Goal: Task Accomplishment & Management: Manage account settings

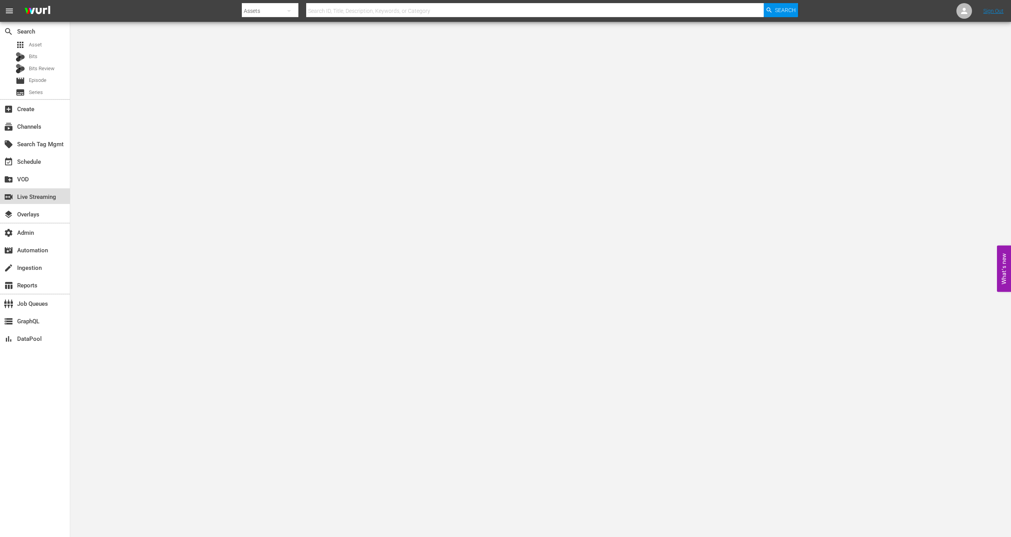
click at [44, 197] on div "switch_video Live Streaming" at bounding box center [22, 195] width 44 height 7
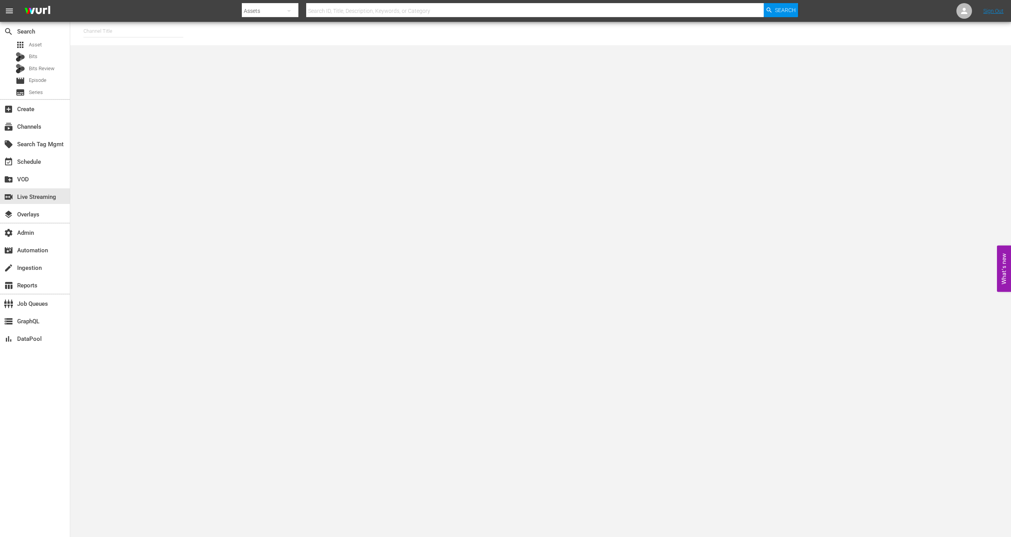
click at [130, 31] on input "text" at bounding box center [133, 31] width 100 height 19
type input "s"
click at [142, 54] on div "MSG SportsZone (1386 - amc_msgsportszone_1)" at bounding box center [191, 53] width 202 height 19
type input "MSG SportsZone (1386 - amc_msgsportszone_1)"
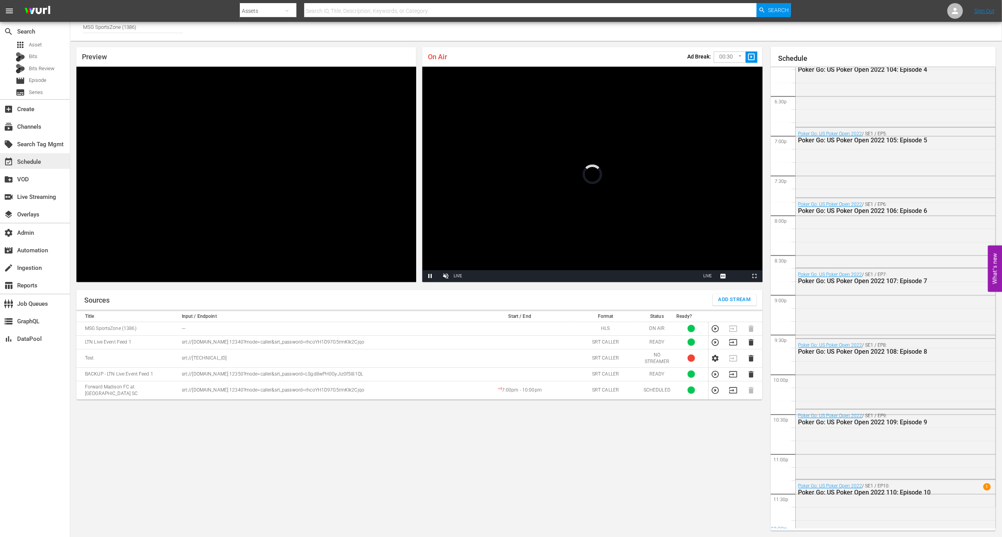
scroll to position [1126, 0]
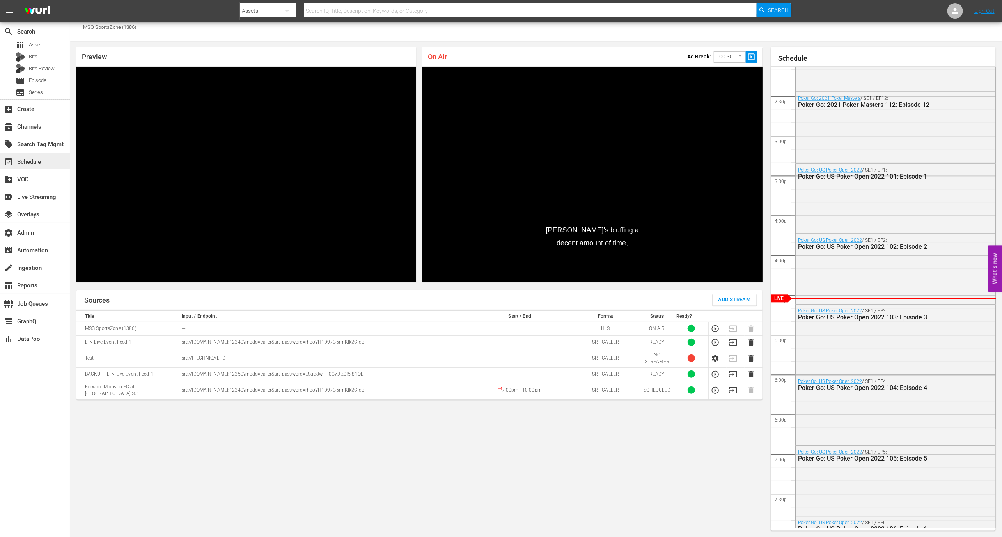
click at [50, 163] on div "event_available Schedule" at bounding box center [35, 161] width 70 height 16
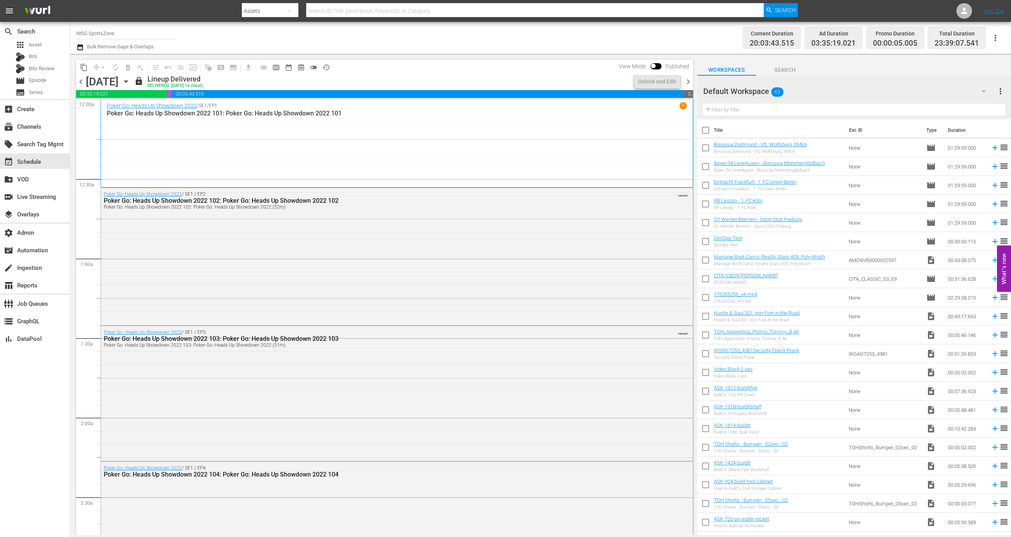
click at [77, 81] on span "chevron_left" at bounding box center [81, 82] width 10 height 10
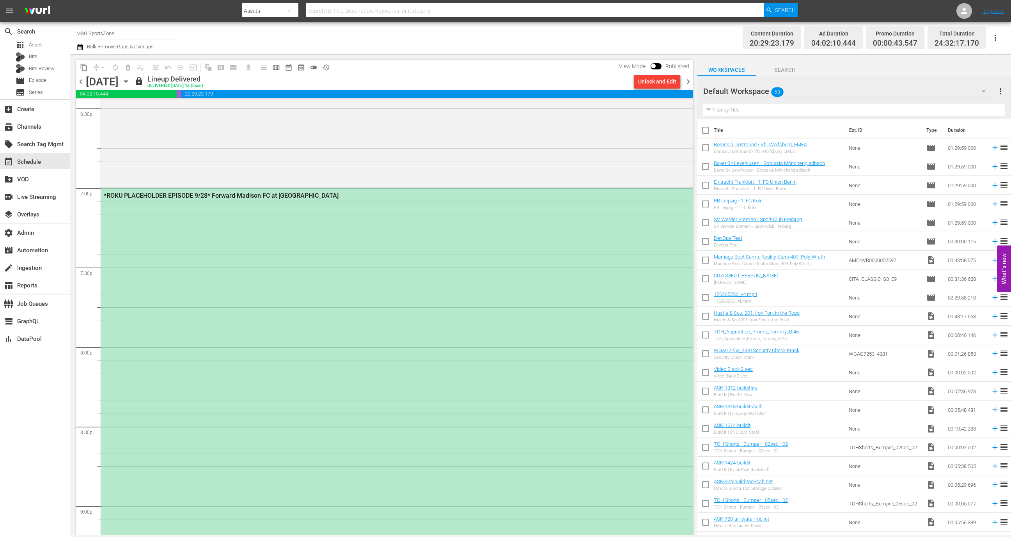
scroll to position [2886, 0]
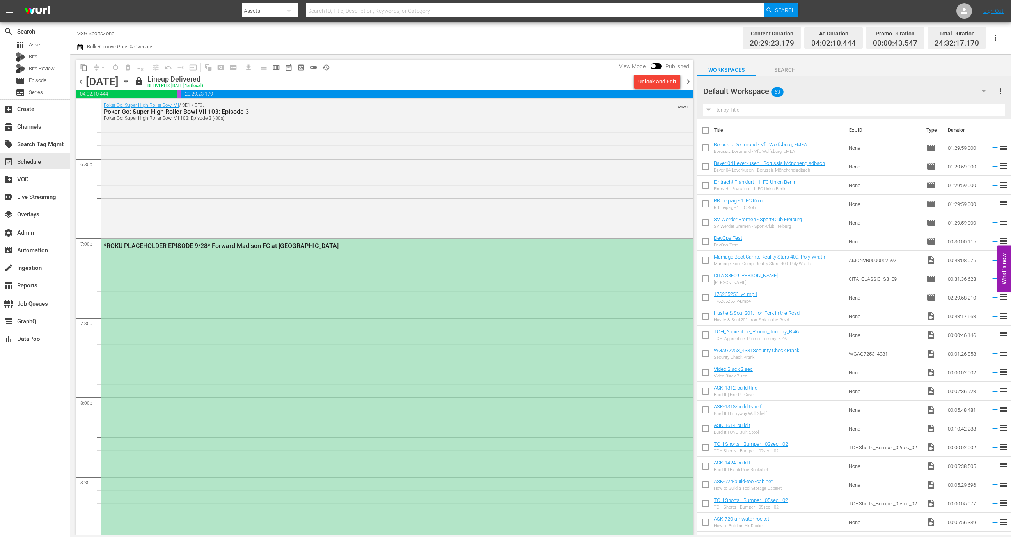
click at [163, 336] on div "*ROKU PLACEHOLDER EPISODE 9/28* Forward Madison FC at Westchester SC" at bounding box center [397, 476] width 592 height 475
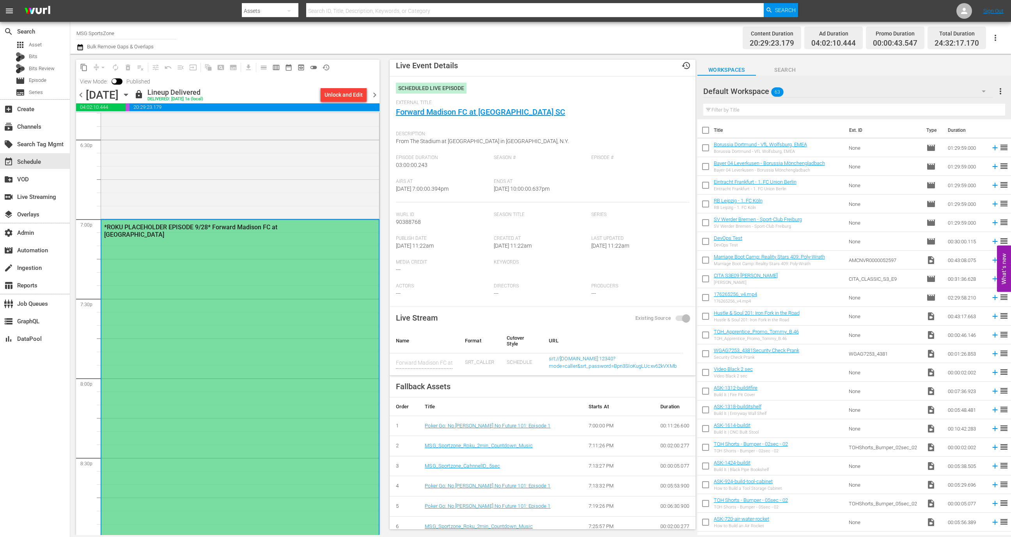
scroll to position [16, 0]
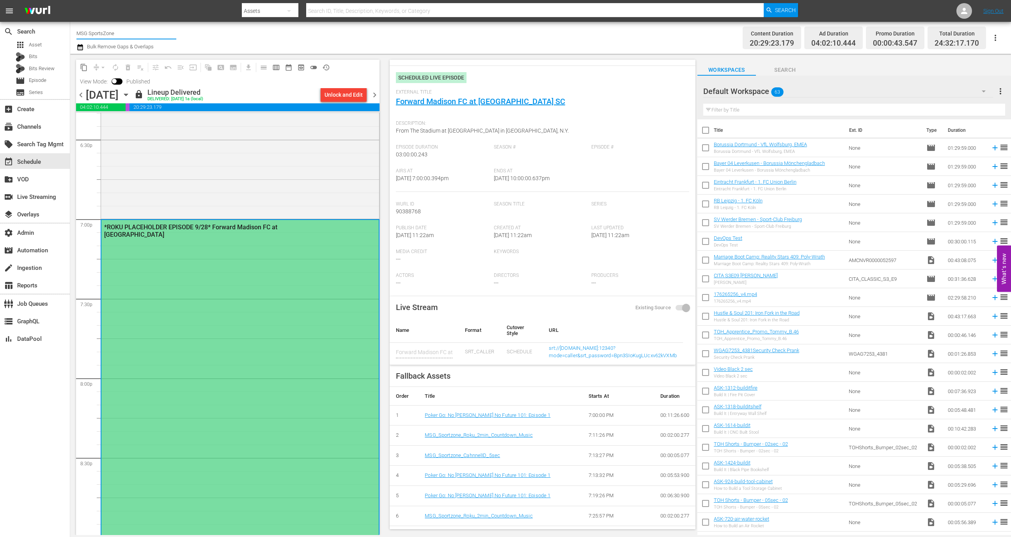
click at [132, 24] on input "MSG SportsZone" at bounding box center [126, 33] width 100 height 19
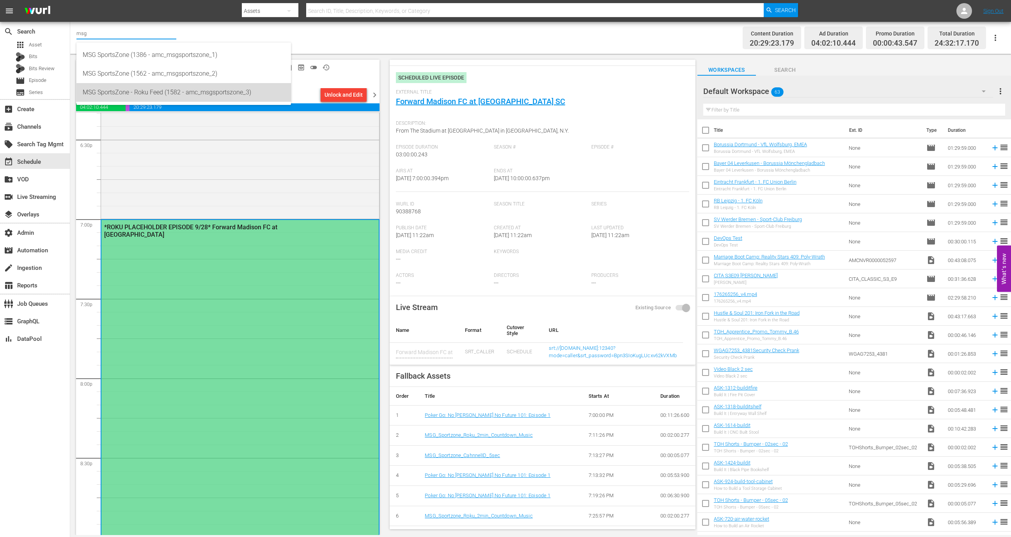
click at [158, 90] on div "MSG SportsZone - Roku Feed (1582 - amc_msgsportszone_3)" at bounding box center [184, 92] width 202 height 19
type input "MSG SportsZone - Roku Feed (1582 - amc_msgsportszone_3)"
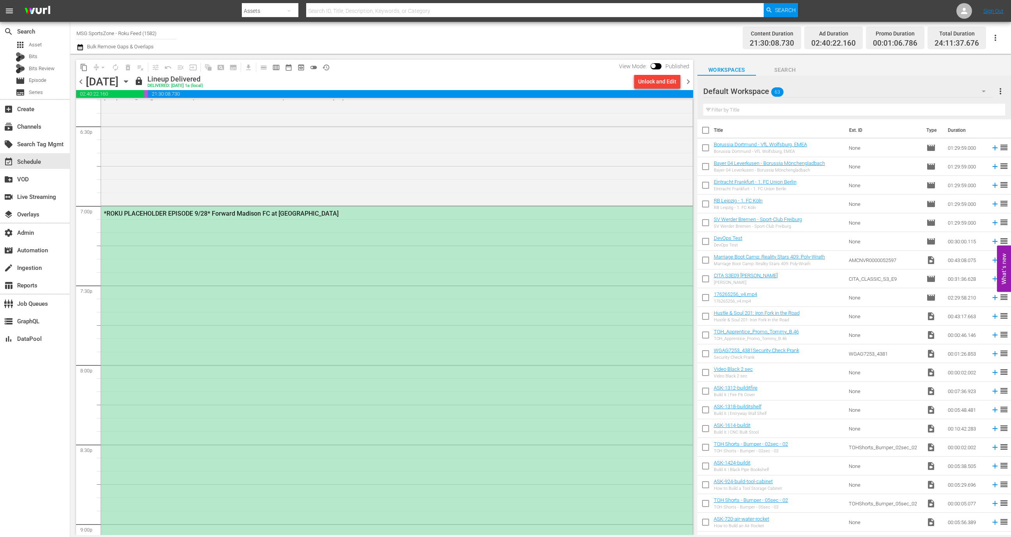
click at [256, 359] on div "*ROKU PLACEHOLDER EPISODE 9/28* Forward Madison FC at Westchester SC" at bounding box center [397, 443] width 592 height 475
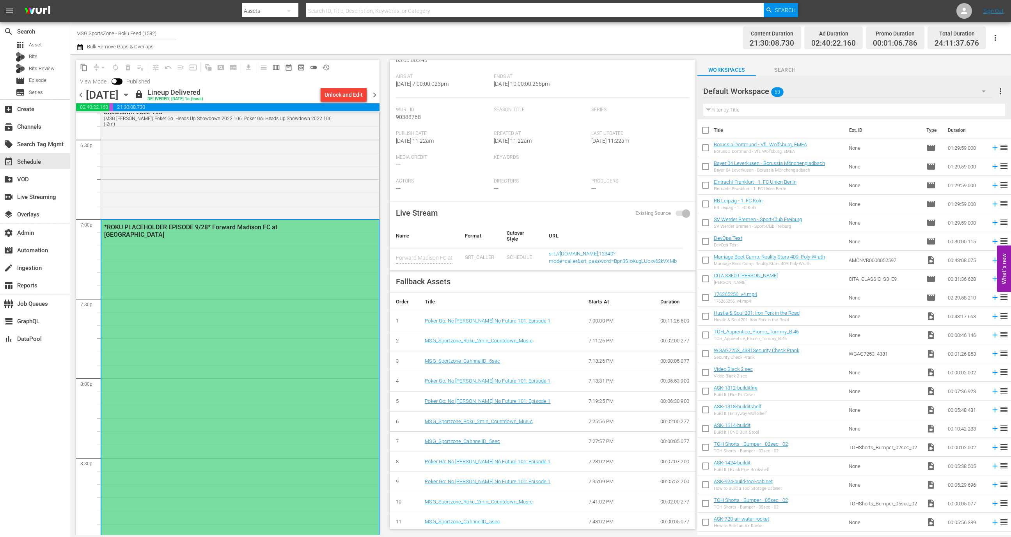
scroll to position [123, 0]
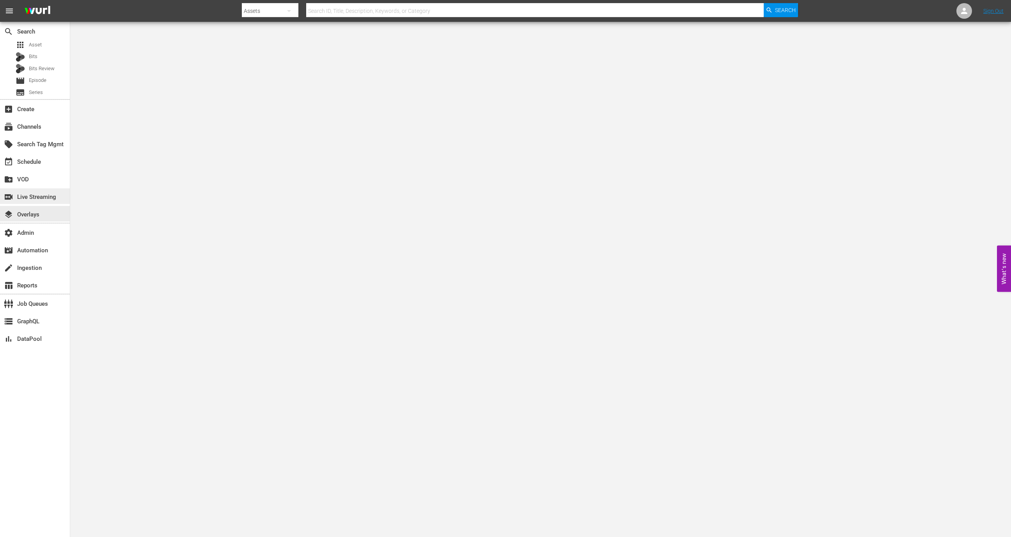
click at [44, 199] on div "switch_video Live Streaming" at bounding box center [22, 195] width 44 height 7
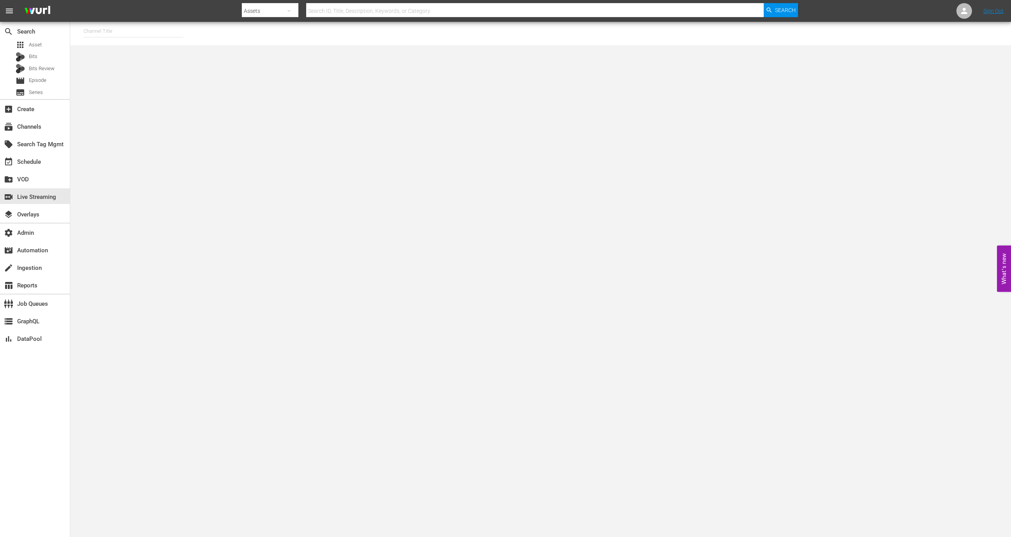
click at [145, 33] on input "text" at bounding box center [133, 31] width 100 height 19
click at [161, 47] on div "MSG SportsZone (1386 - amc_msgsportszone_1)" at bounding box center [191, 53] width 202 height 19
type input "MSG SportsZone (1386 - amc_msgsportszone_1)"
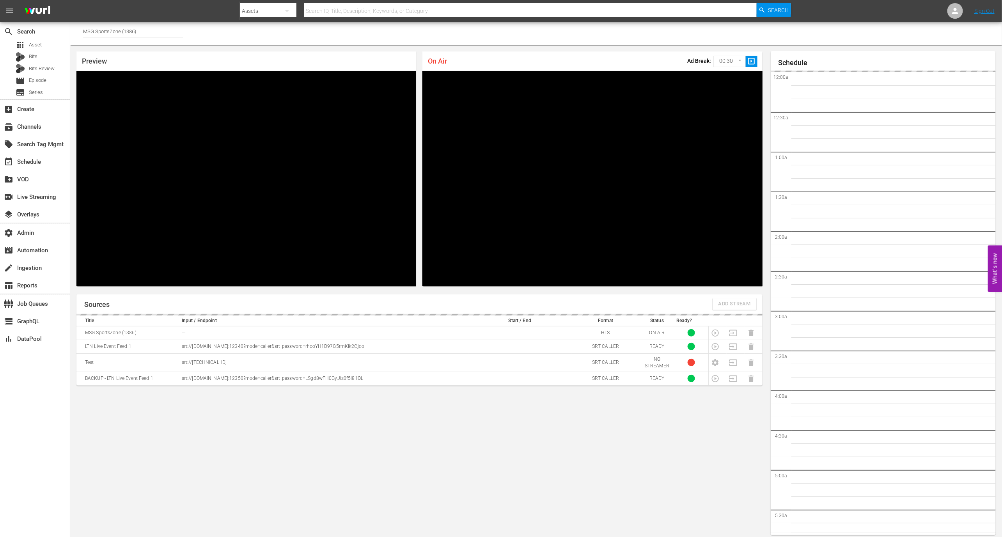
scroll to position [1132, 0]
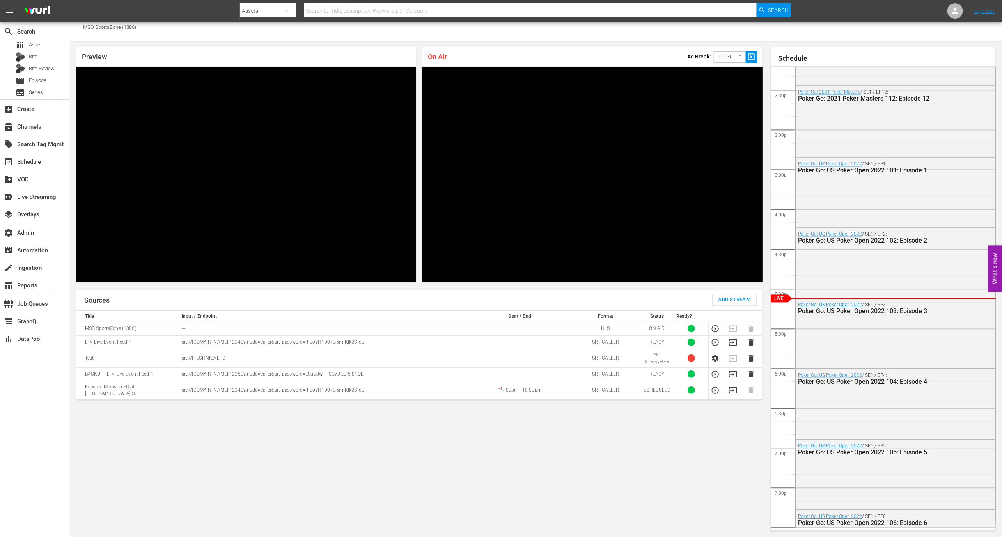
click at [324, 343] on p "srt://[DOMAIN_NAME]:12340?mode=caller&srt_password=rhcoYH1D97G5rmKIk2Cjqo" at bounding box center [324, 342] width 284 height 7
click at [716, 343] on icon "button" at bounding box center [715, 342] width 9 height 9
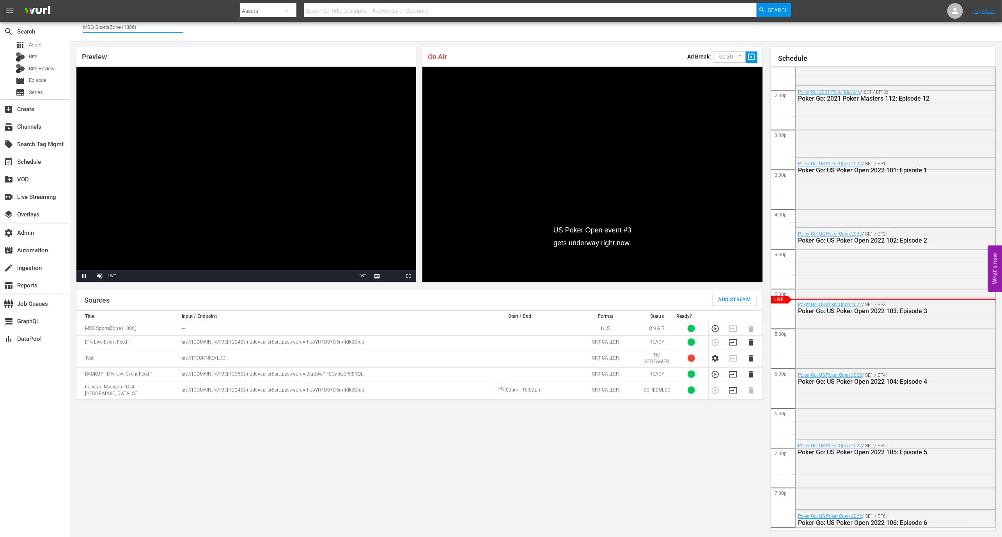
click at [179, 28] on input "MSG SportsZone (1386)" at bounding box center [133, 27] width 100 height 19
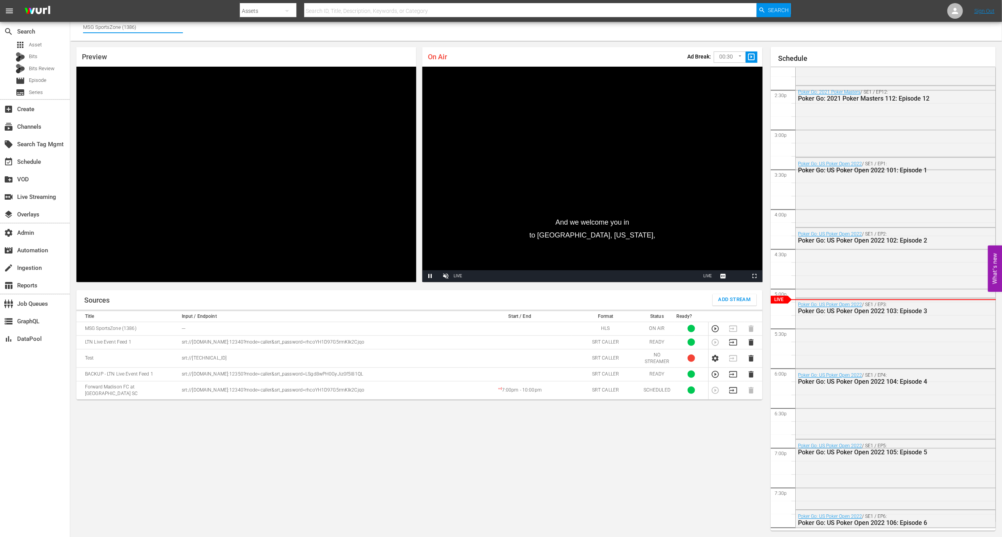
click at [153, 36] on div at bounding box center [133, 36] width 100 height 0
click at [153, 32] on div "Channel Title MSG SportsZone (1386)" at bounding box center [133, 27] width 100 height 19
click at [153, 28] on input "MSG SportsZone (1386)" at bounding box center [133, 27] width 100 height 19
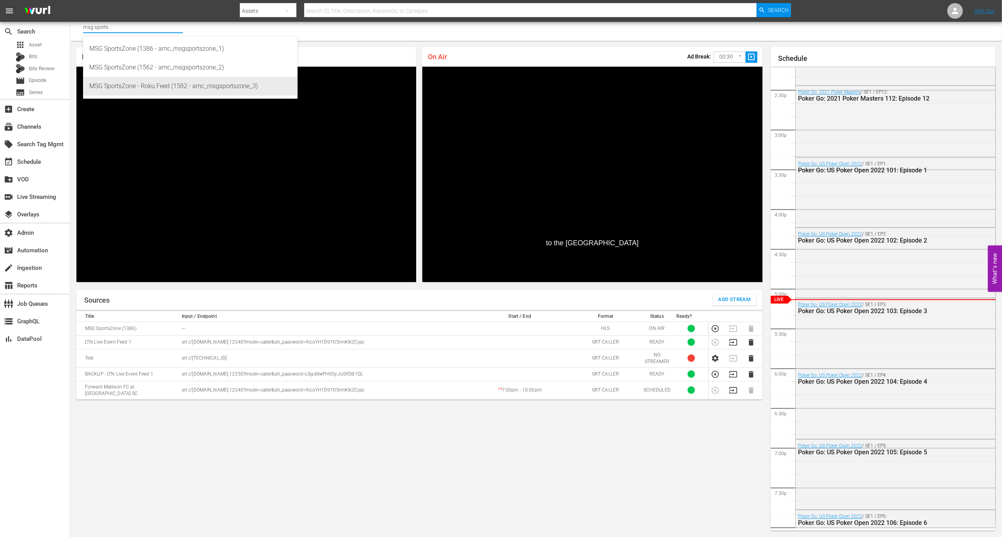
click at [178, 83] on div "MSG SportsZone - Roku Feed (1582 - amc_msgsportszone_3)" at bounding box center [190, 86] width 202 height 19
type input "MSG SportsZone - Roku Feed (1582 - amc_msgsportszone_3)"
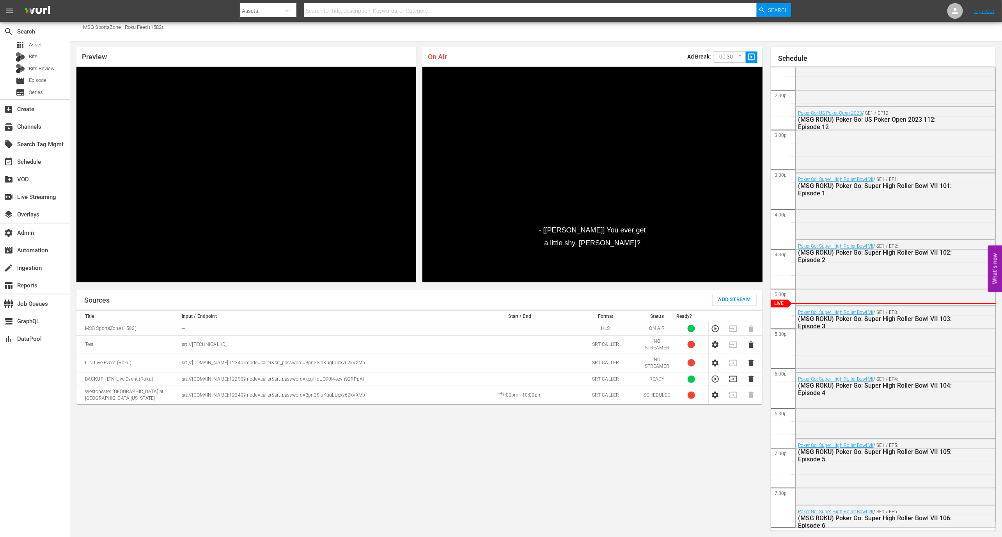
click at [120, 27] on input "MSG SportsZone - Roku Feed (1582)" at bounding box center [133, 27] width 100 height 19
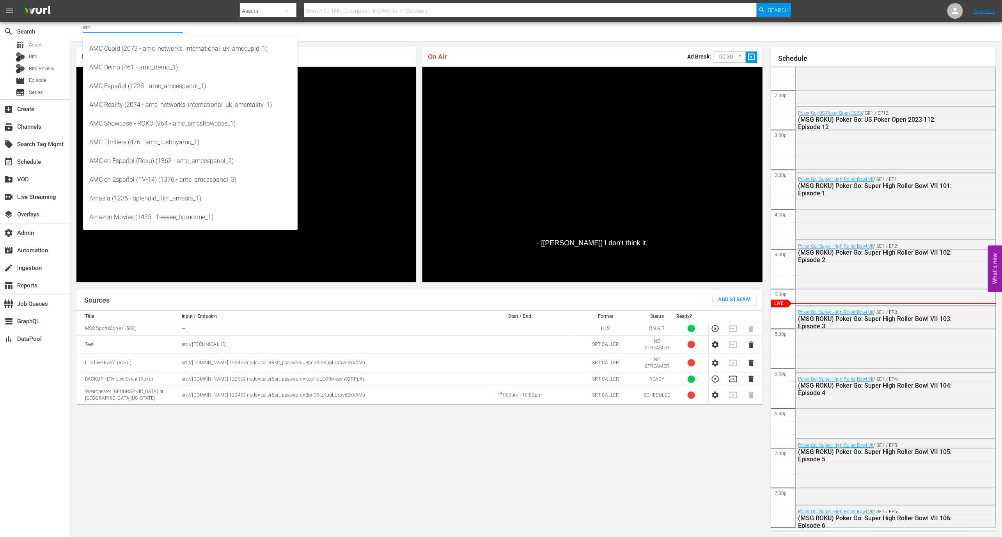
type input "a"
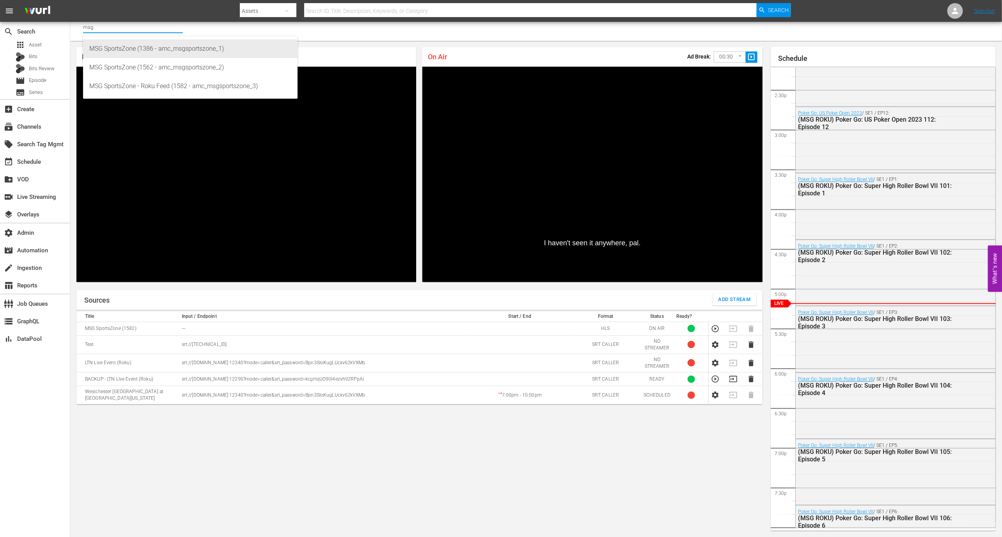
click at [159, 48] on div "MSG SportsZone (1386 - amc_msgsportszone_1)" at bounding box center [190, 48] width 202 height 19
type input "MSG SportsZone (1386 - amc_msgsportszone_1)"
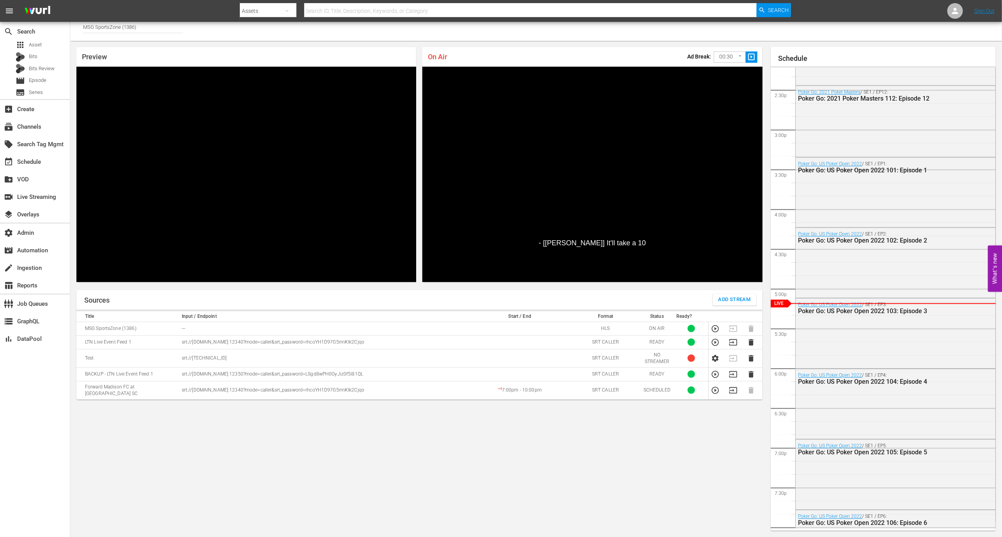
click at [282, 353] on td "srt://[TECHNICAL_ID]" at bounding box center [323, 358] width 289 height 18
click at [607, 433] on div "Sources Add Stream Title Input / Endpoint Start / End Format Status Ready? MSG …" at bounding box center [419, 410] width 686 height 241
click at [714, 340] on icon "button" at bounding box center [715, 342] width 9 height 9
click at [302, 517] on div "Sources Add Stream Title Input / Endpoint Start / End Format Status Ready? MSG …" at bounding box center [419, 410] width 686 height 241
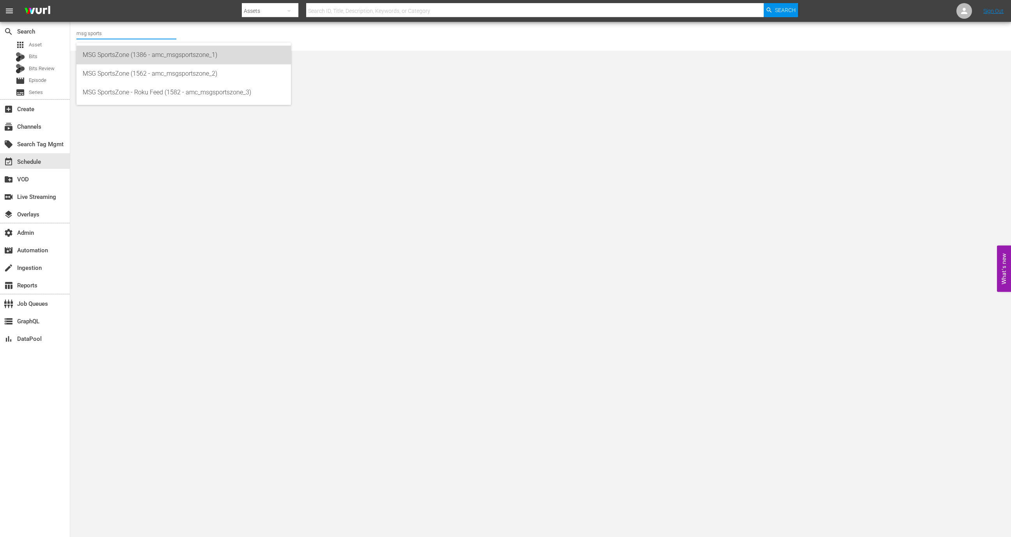
click at [193, 59] on div "MSG SportsZone (1386 - amc_msgsportszone_1)" at bounding box center [184, 55] width 202 height 19
type input "MSG SportsZone (1386 - amc_msgsportszone_1)"
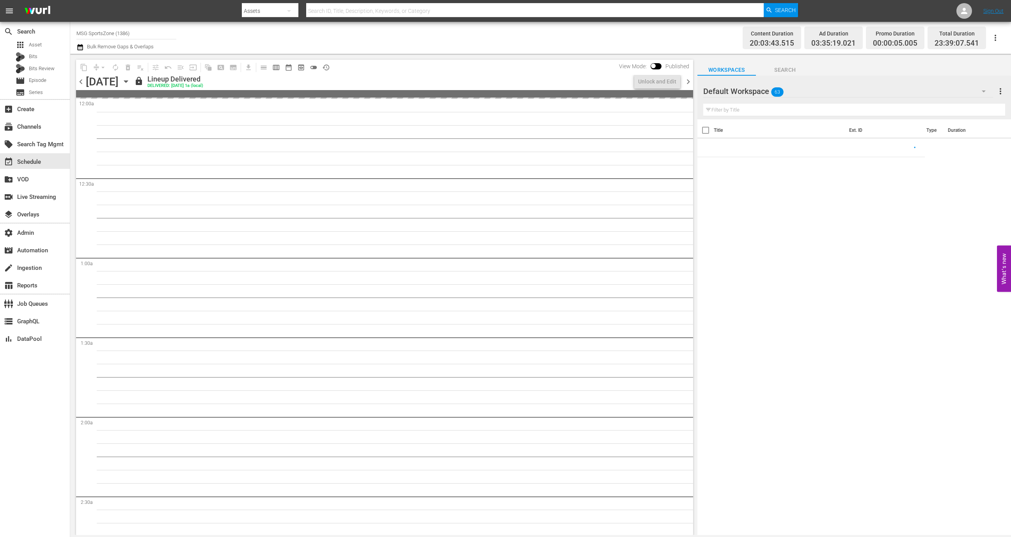
click at [130, 83] on icon "button" at bounding box center [126, 81] width 9 height 9
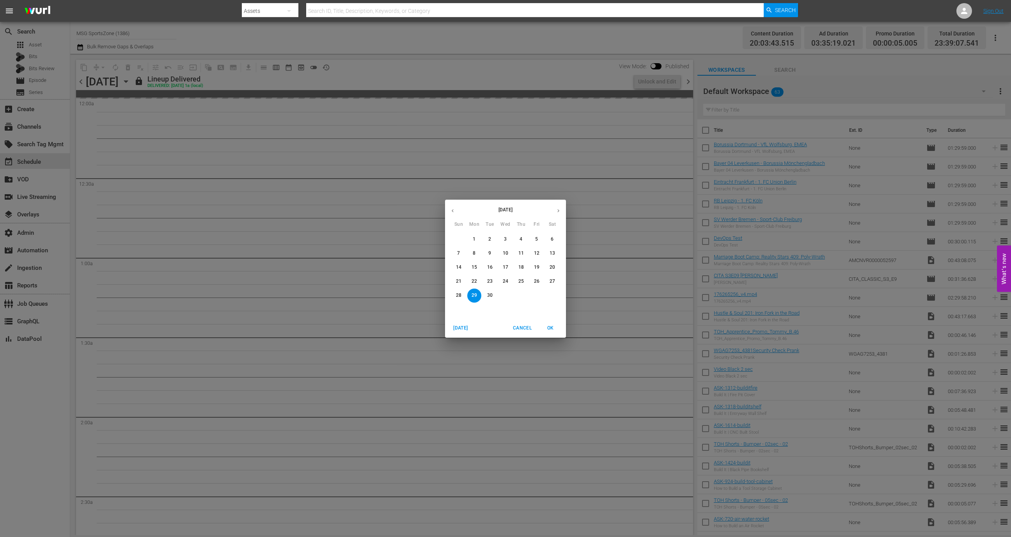
click at [558, 212] on icon "button" at bounding box center [559, 210] width 2 height 3
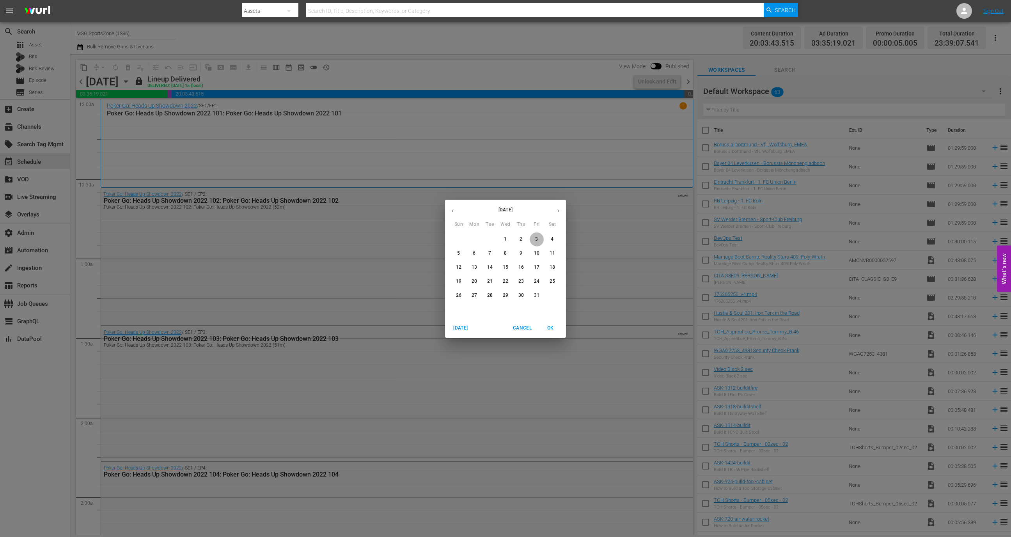
click at [536, 239] on p "3" at bounding box center [536, 239] width 3 height 7
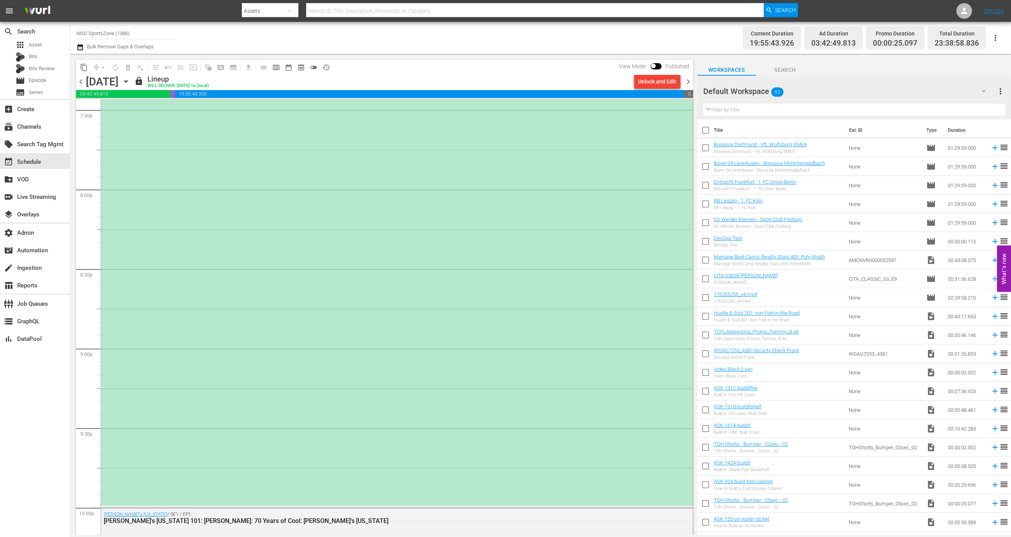
scroll to position [3071, 0]
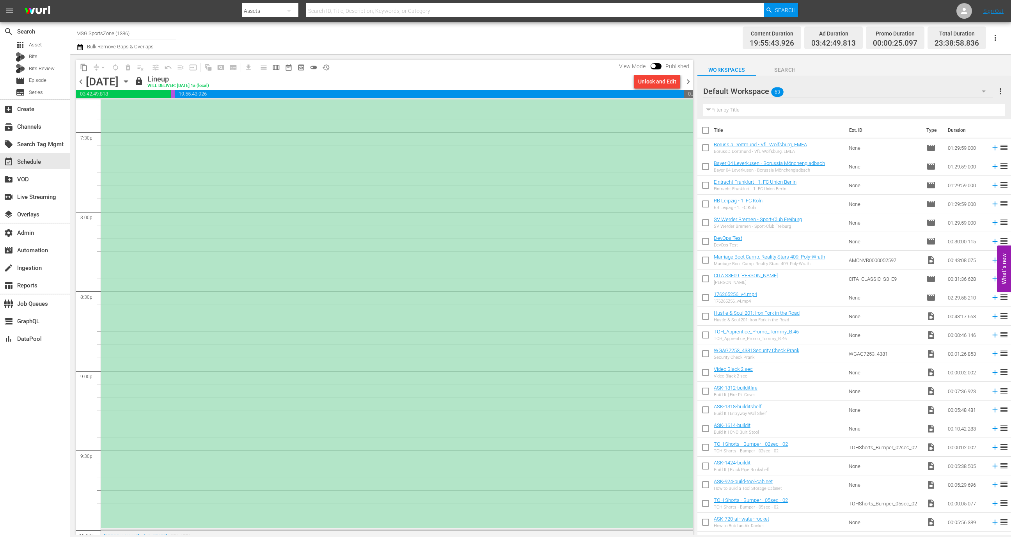
click at [494, 252] on div "*PLACEHOLDER EPISODE 10/3* Forward Madison FC at Westchester SC" at bounding box center [397, 290] width 592 height 475
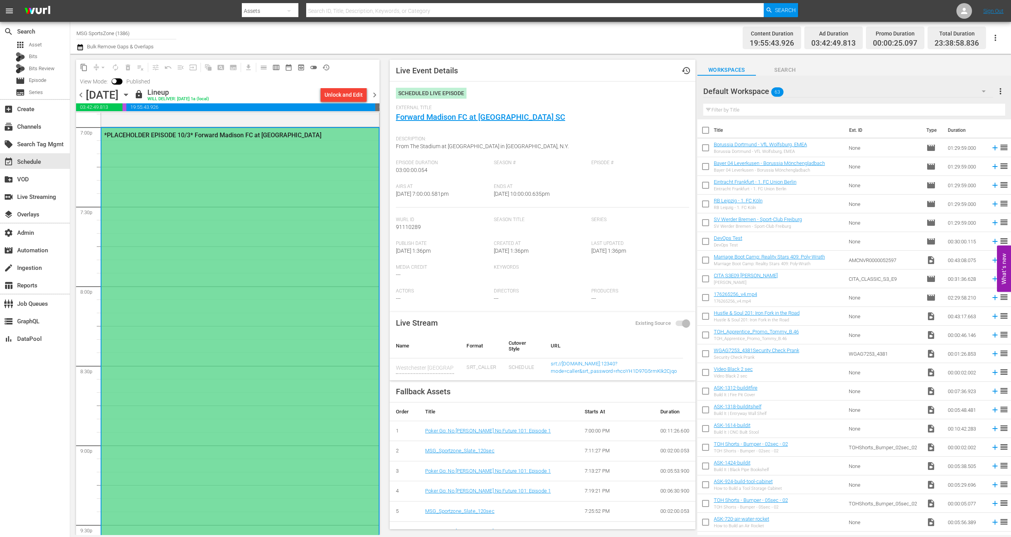
scroll to position [3001, 0]
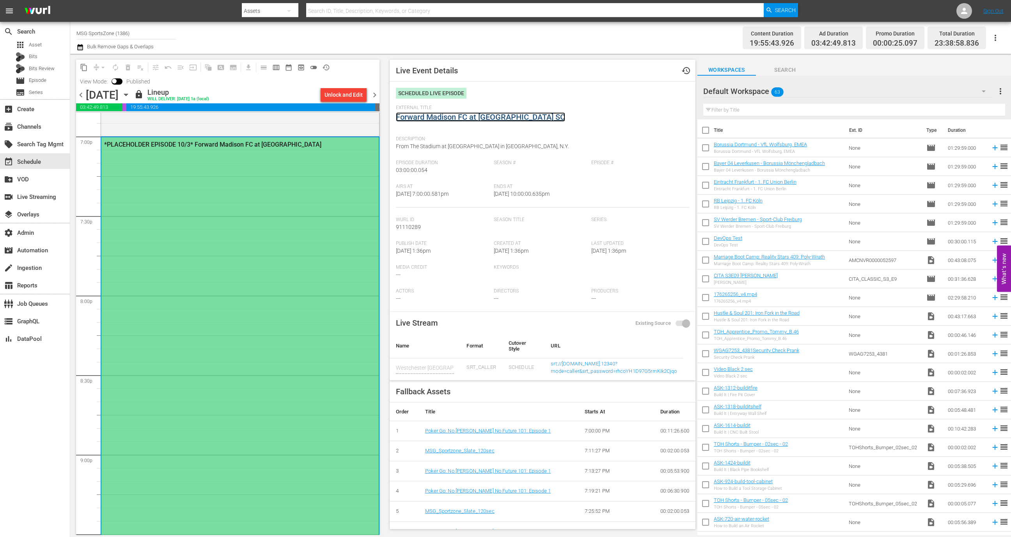
click at [471, 113] on link "Forward Madison FC at Westchester SC" at bounding box center [480, 116] width 169 height 9
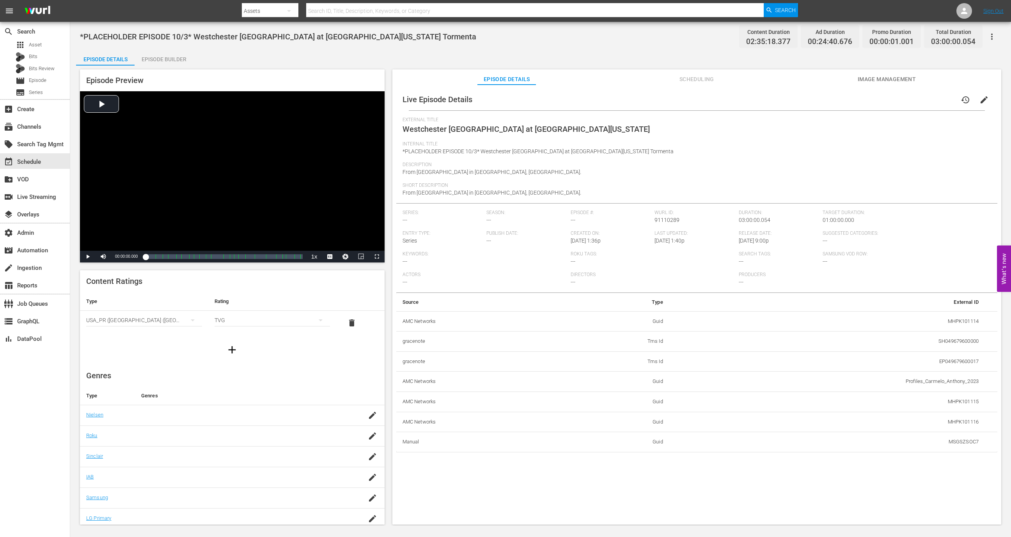
click at [955, 444] on td "MSGSZSOC7" at bounding box center [828, 442] width 316 height 20
click at [966, 441] on td "MSGSZSOC7" at bounding box center [828, 442] width 316 height 20
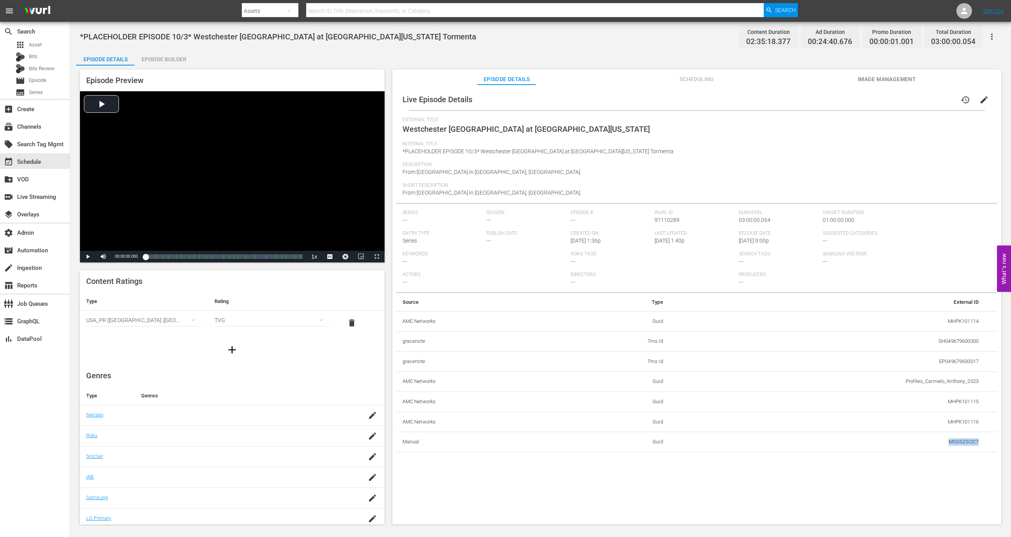
copy td "MSGSZSOC7"
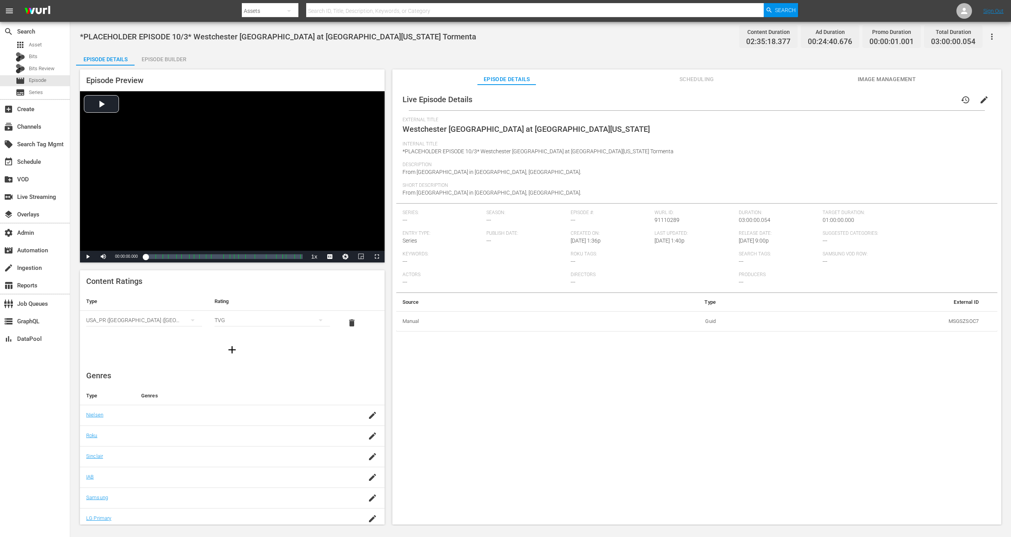
click at [693, 76] on span "Scheduling" at bounding box center [697, 80] width 59 height 10
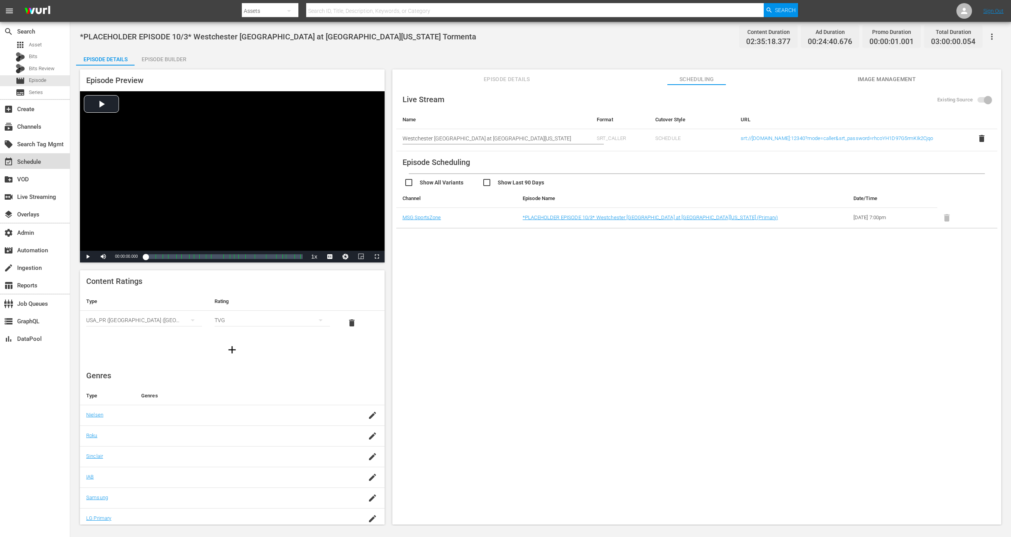
click at [38, 159] on div "event_available Schedule" at bounding box center [22, 160] width 44 height 7
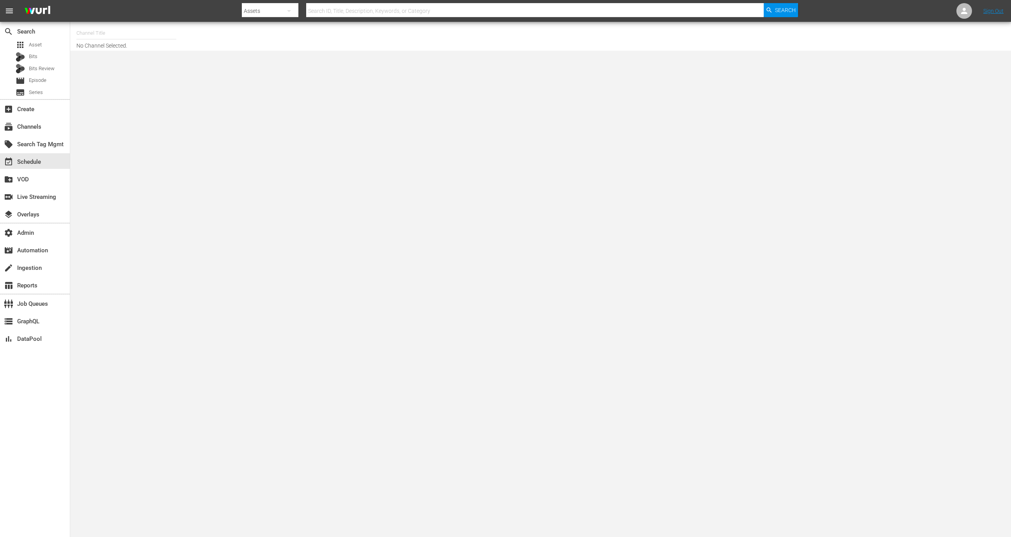
click at [139, 39] on div "Channel Title" at bounding box center [126, 33] width 100 height 19
click at [162, 99] on div "MSG SportsZone - Roku Feed (1582 - amc_msgsportszone_3)" at bounding box center [184, 92] width 202 height 19
type input "MSG SportsZone - Roku Feed (1582 - amc_msgsportszone_3)"
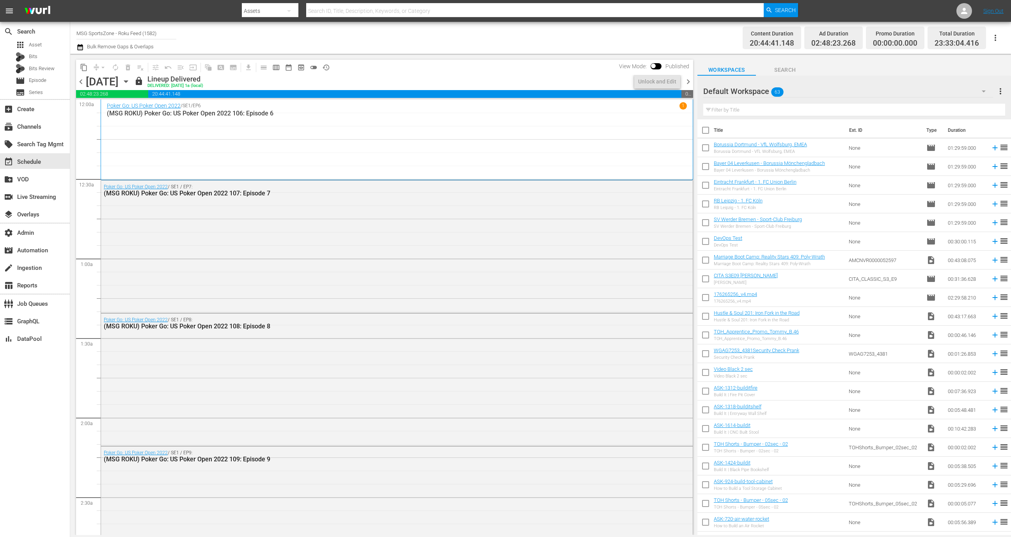
click at [132, 86] on div "Monday, September 29th September 29th" at bounding box center [109, 81] width 46 height 13
click at [128, 82] on icon "button" at bounding box center [126, 82] width 4 height 2
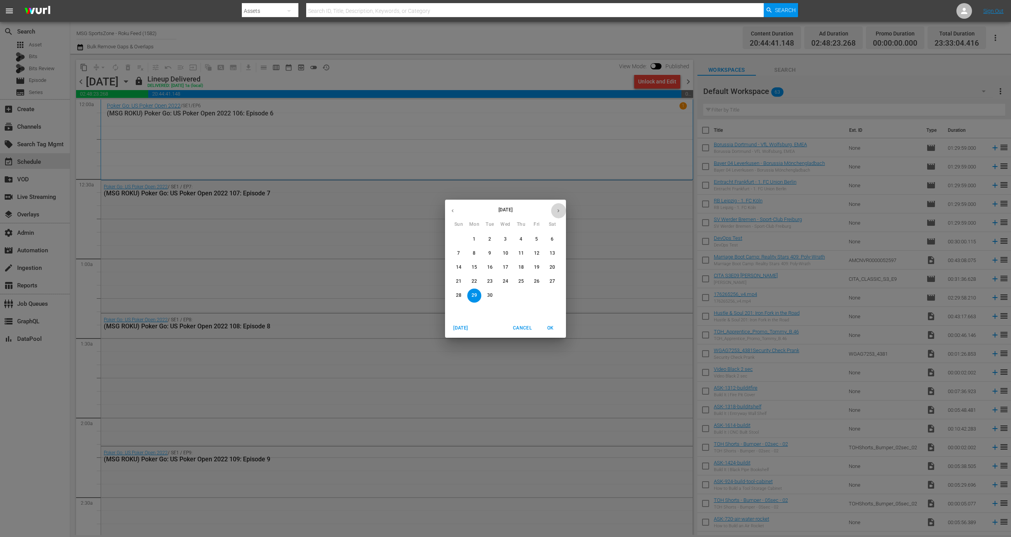
click at [555, 212] on button "button" at bounding box center [558, 210] width 15 height 15
click at [536, 242] on p "3" at bounding box center [536, 239] width 3 height 7
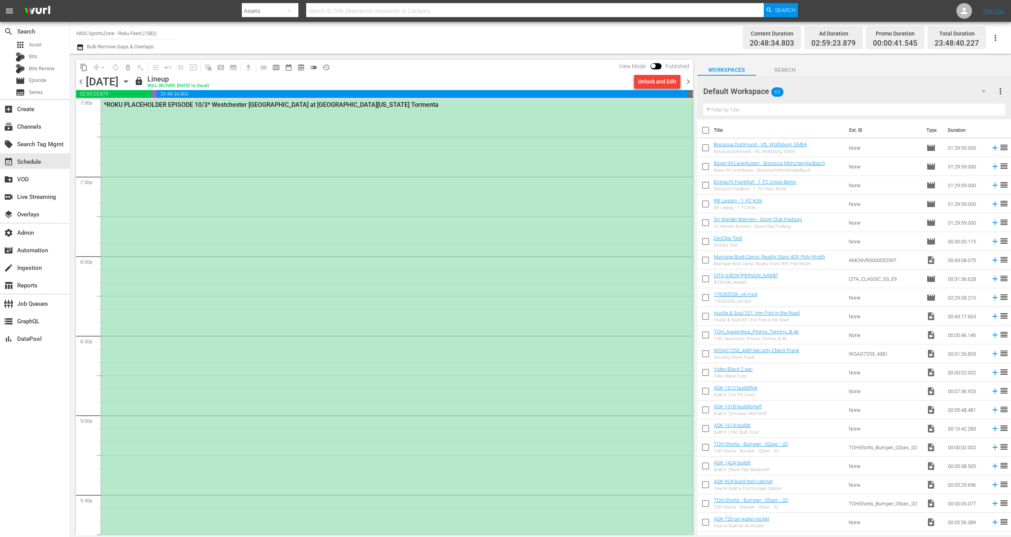
scroll to position [3027, 0]
click at [536, 242] on div "*ROKU PLACEHOLDER EPISODE 10/3* Westchester SC at South Georgia Tormenta" at bounding box center [397, 334] width 592 height 475
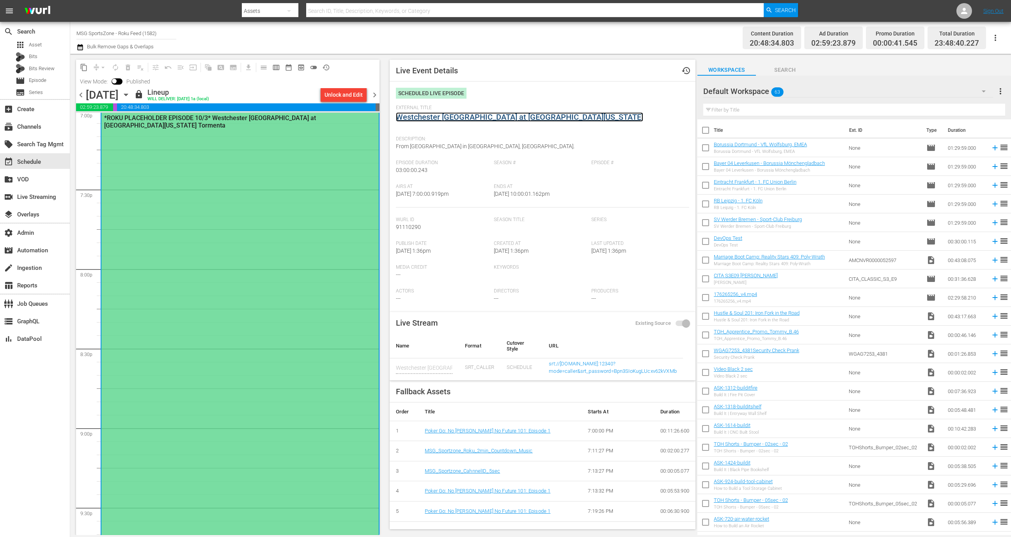
click at [461, 119] on link "Westchester [GEOGRAPHIC_DATA] at [GEOGRAPHIC_DATA][US_STATE]" at bounding box center [519, 116] width 247 height 9
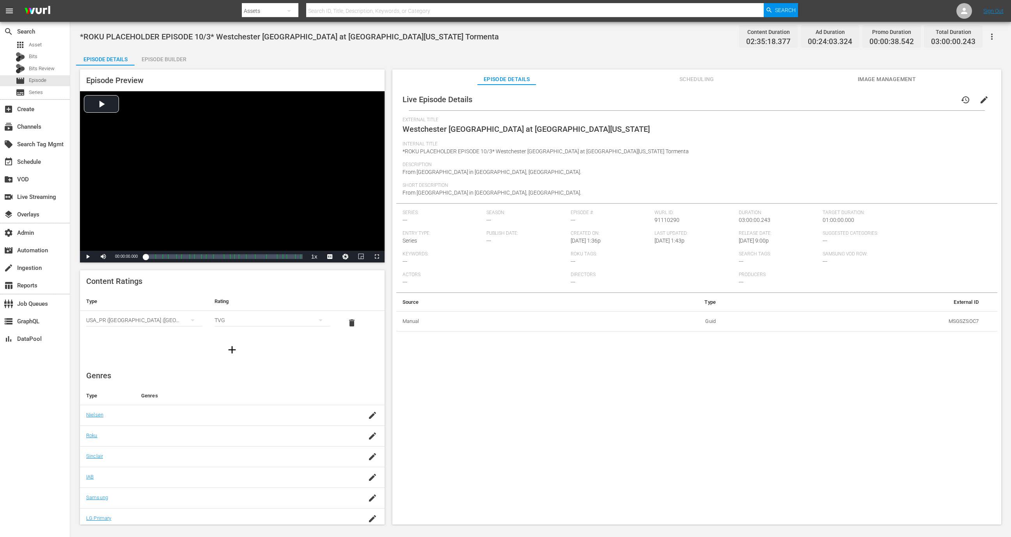
click at [971, 325] on td "MSGSZSOC7" at bounding box center [853, 321] width 263 height 20
click at [963, 317] on td "MSGSZSOC7" at bounding box center [853, 321] width 263 height 20
click at [679, 80] on span "Scheduling" at bounding box center [697, 80] width 59 height 10
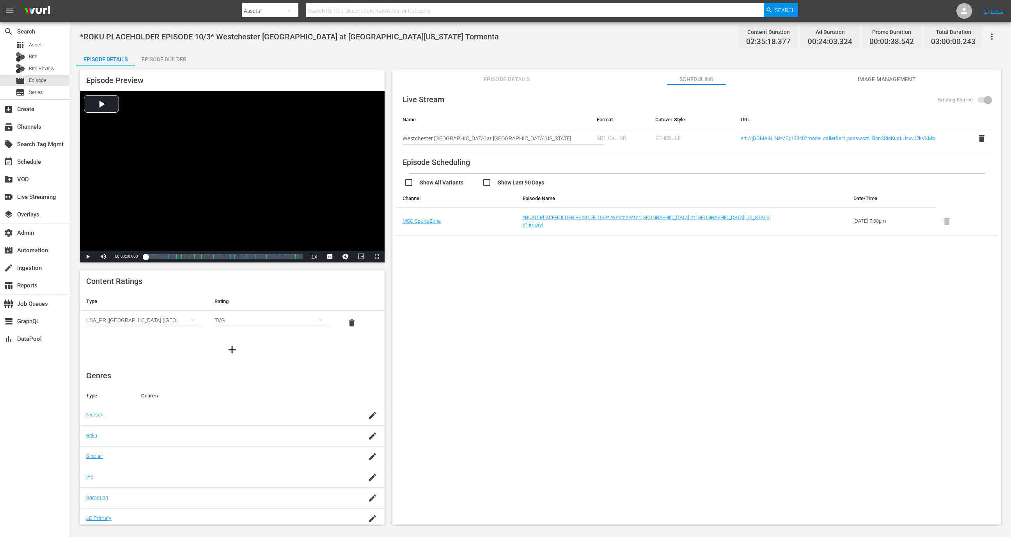
click at [886, 146] on td "srt://[DOMAIN_NAME]:12340?mode=caller&srt_password=Bpn3SIoKugLUcxv62kVXMb" at bounding box center [851, 140] width 232 height 22
copy table "Name Format Cutover Style URL Start typing live stream name SRT_CALLER SCHEDULE"
click at [38, 197] on div "switch_video Live Streaming" at bounding box center [22, 195] width 44 height 7
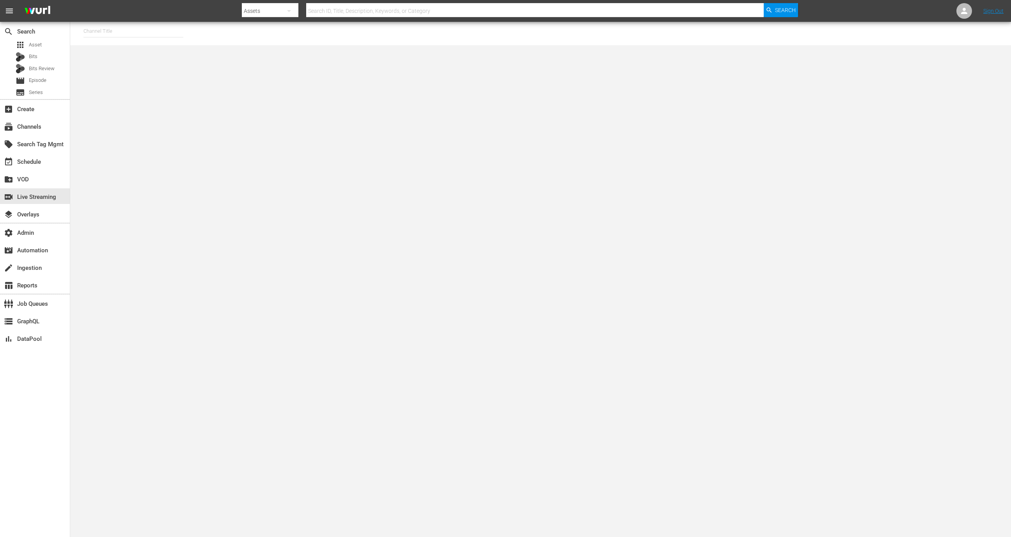
click at [124, 39] on input "text" at bounding box center [133, 31] width 100 height 19
click at [183, 91] on div "MSG SportsZone - Roku Feed (1582 - amc_msgsportszone_3)" at bounding box center [191, 90] width 202 height 19
type input "MSG SportsZone - Roku Feed (1582 - amc_msgsportszone_3)"
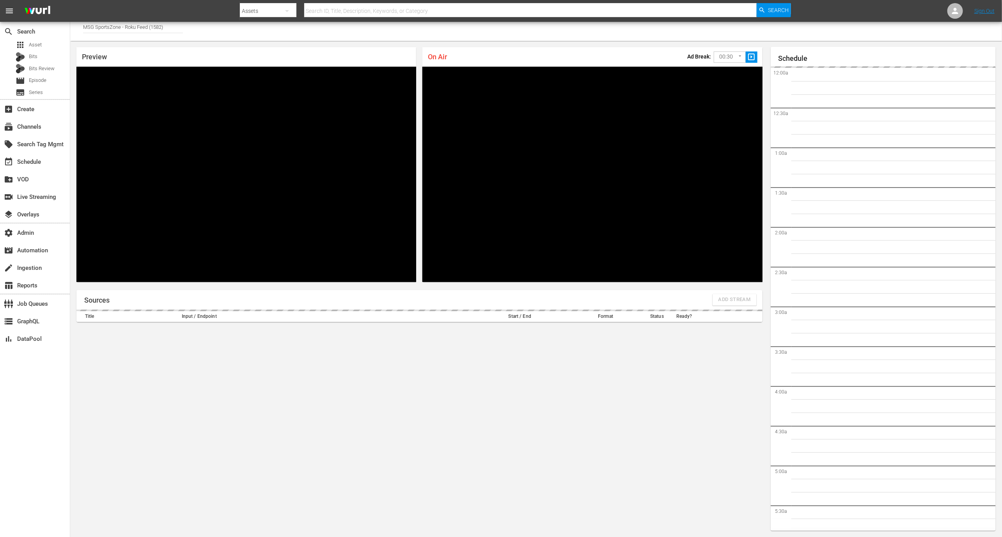
scroll to position [1148, 0]
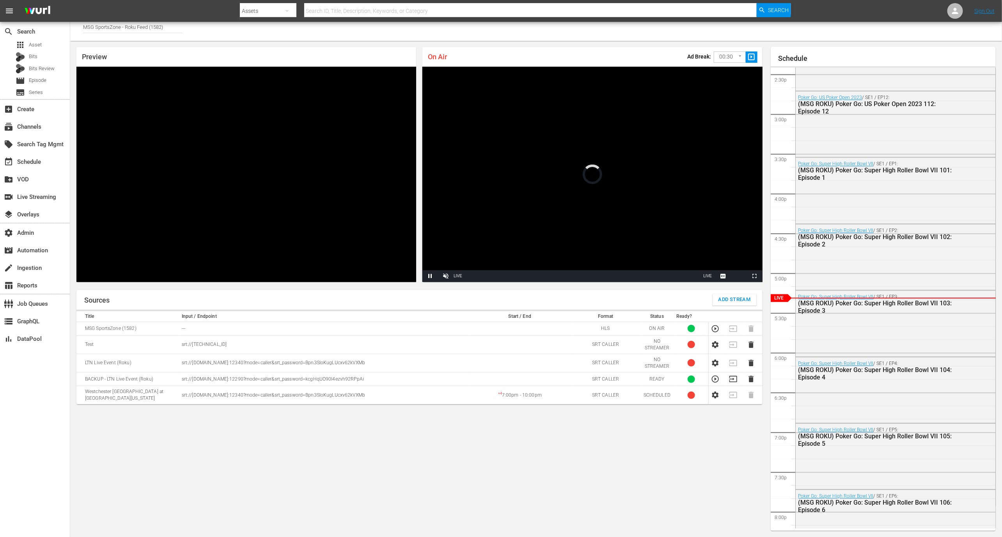
click at [140, 28] on input "MSG SportsZone - Roku Feed (1582)" at bounding box center [133, 27] width 100 height 19
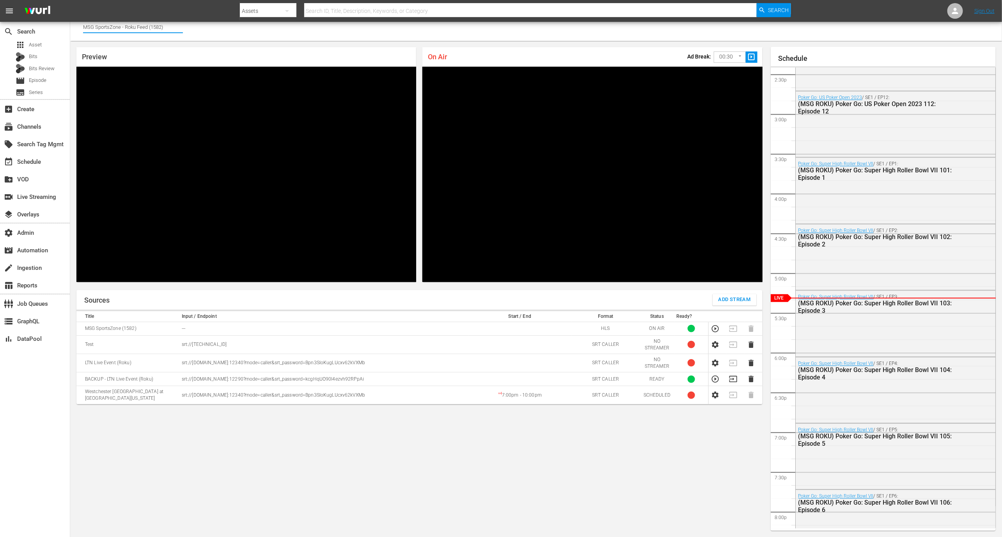
click at [140, 28] on input "MSG SportsZone - Roku Feed (1582)" at bounding box center [133, 27] width 100 height 19
type input "s"
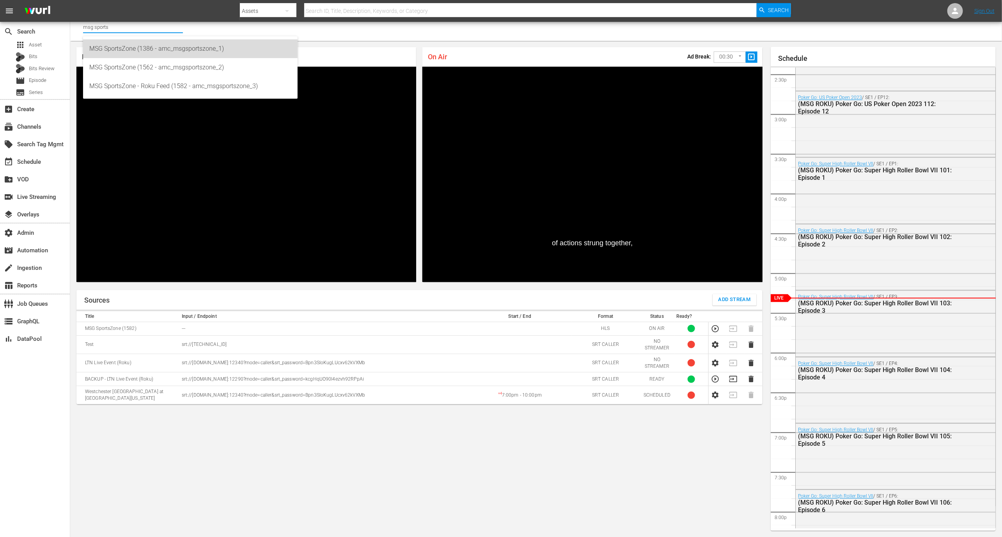
click at [159, 44] on div "MSG SportsZone (1386 - amc_msgsportszone_1)" at bounding box center [190, 48] width 202 height 19
type input "MSG SportsZone (1386 - amc_msgsportszone_1)"
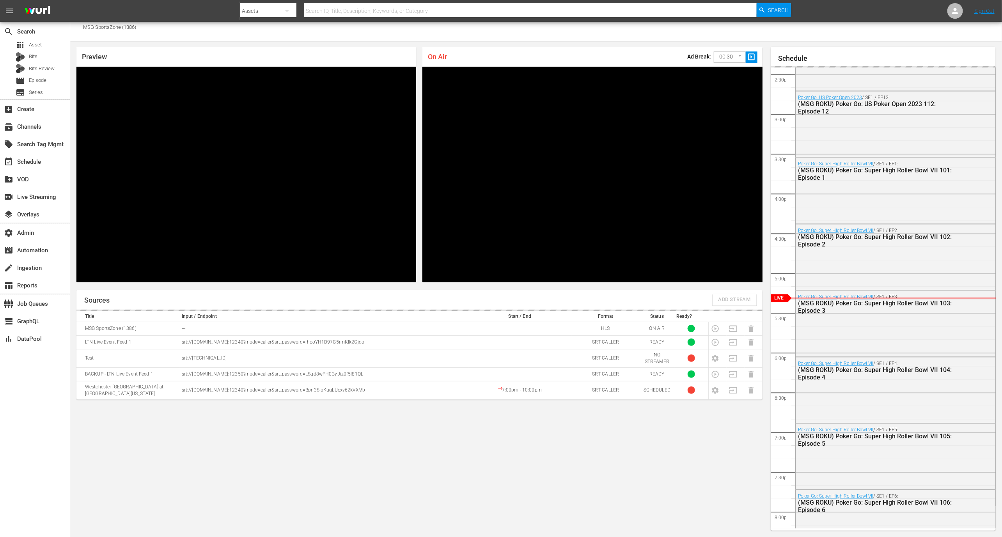
click at [422, 346] on td "srt://[DOMAIN_NAME]:12340?mode=caller&srt_password=rhcoYH1D97G5rmKIk2Cjqo" at bounding box center [323, 343] width 289 height 14
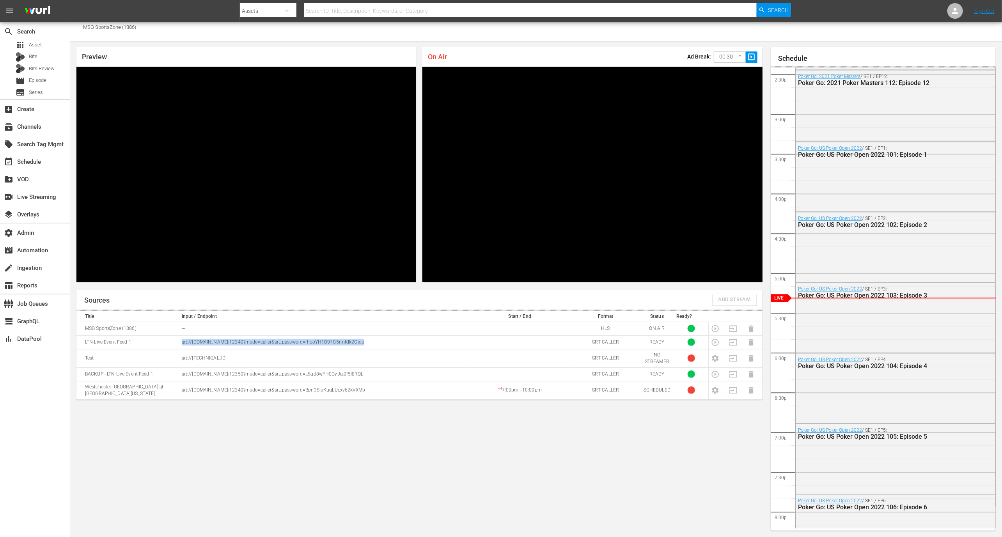
copy p "srt://[DOMAIN_NAME]:12340?mode=caller&srt_password=rhcoYH1D97G5rmKIk2Cjqo"
click at [46, 155] on div "event_available Schedule" at bounding box center [35, 161] width 70 height 16
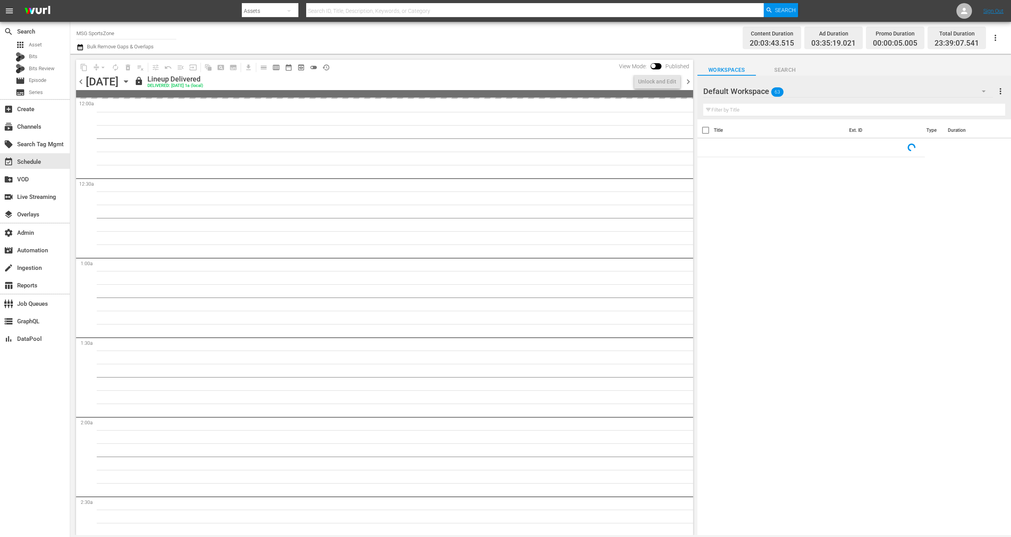
click at [130, 83] on icon "button" at bounding box center [126, 81] width 9 height 9
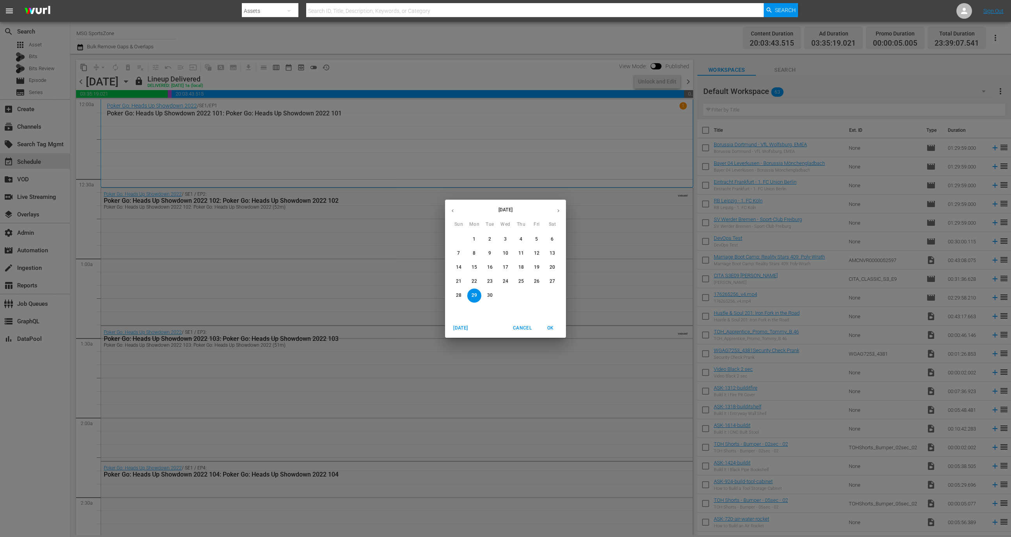
click at [560, 209] on icon "button" at bounding box center [559, 211] width 6 height 6
click at [537, 242] on p "3" at bounding box center [536, 239] width 3 height 7
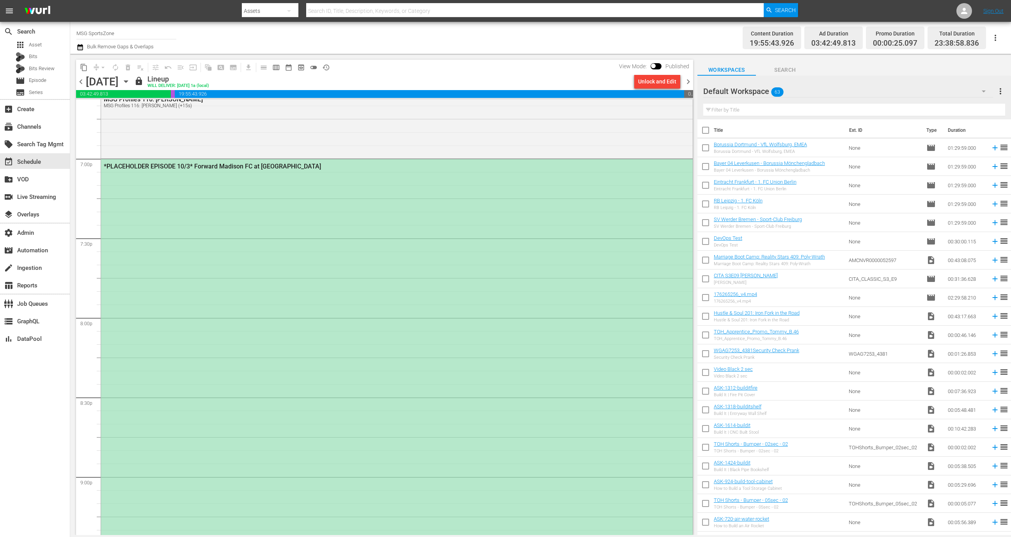
scroll to position [2969, 0]
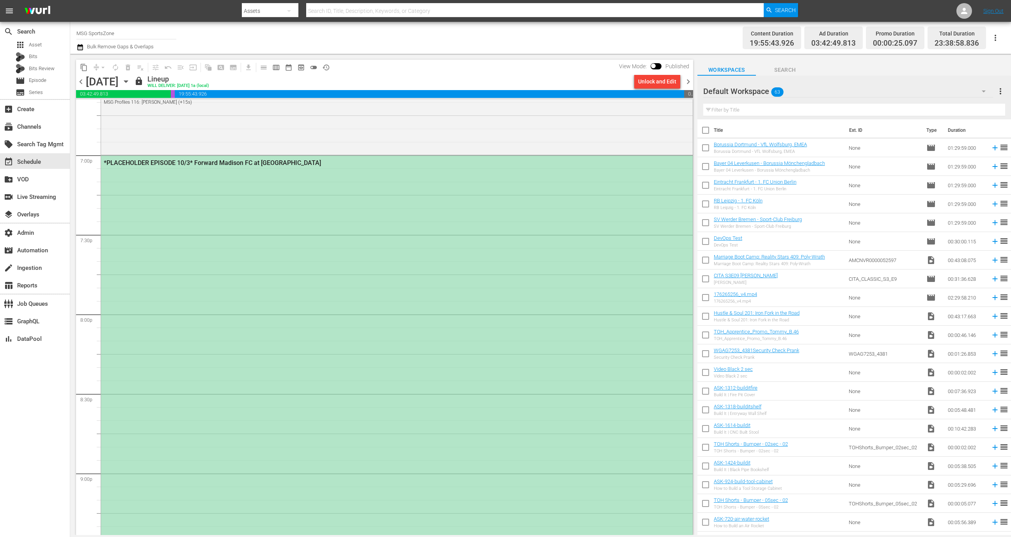
click at [435, 324] on div "*PLACEHOLDER EPISODE 10/3* Forward Madison FC at Westchester SC" at bounding box center [397, 393] width 592 height 475
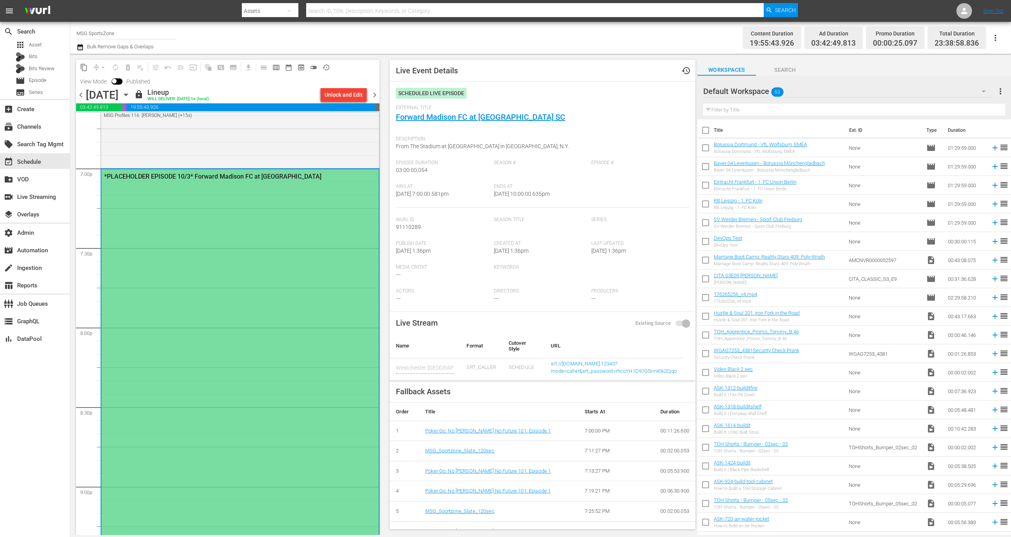
click at [348, 93] on div "Unlock and Edit" at bounding box center [344, 95] width 38 height 14
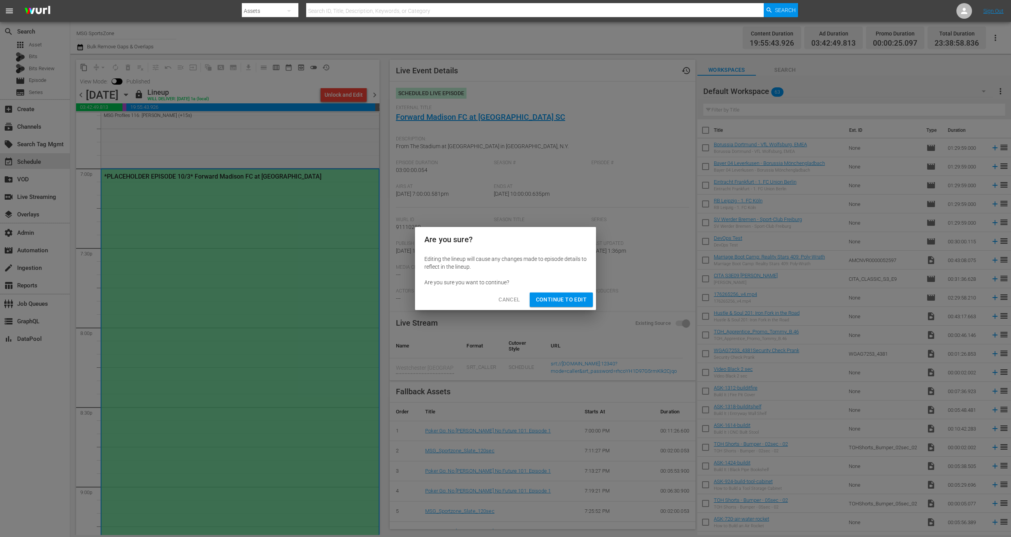
click at [553, 303] on span "Continue to Edit" at bounding box center [561, 300] width 51 height 10
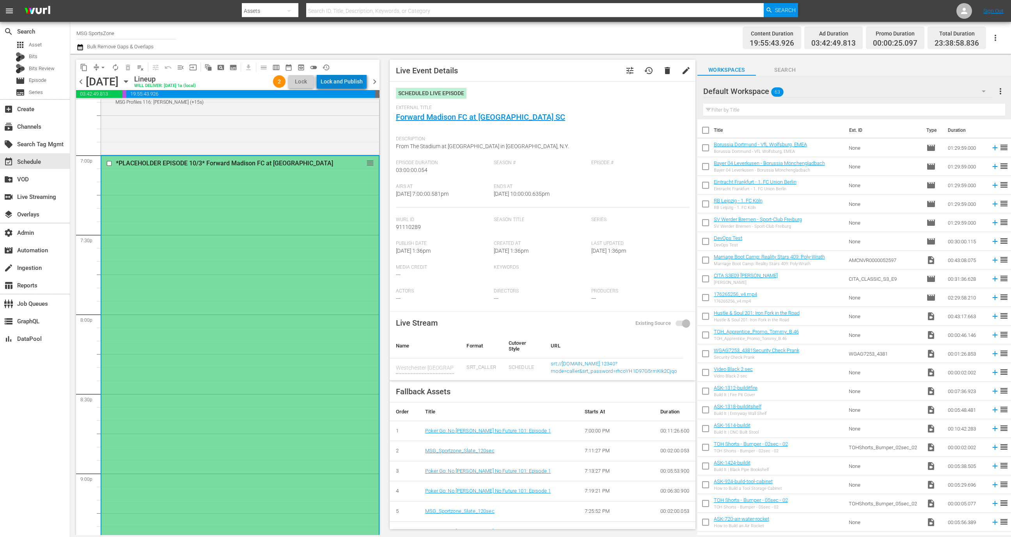
click at [345, 80] on div "Lock and Publish" at bounding box center [342, 82] width 42 height 14
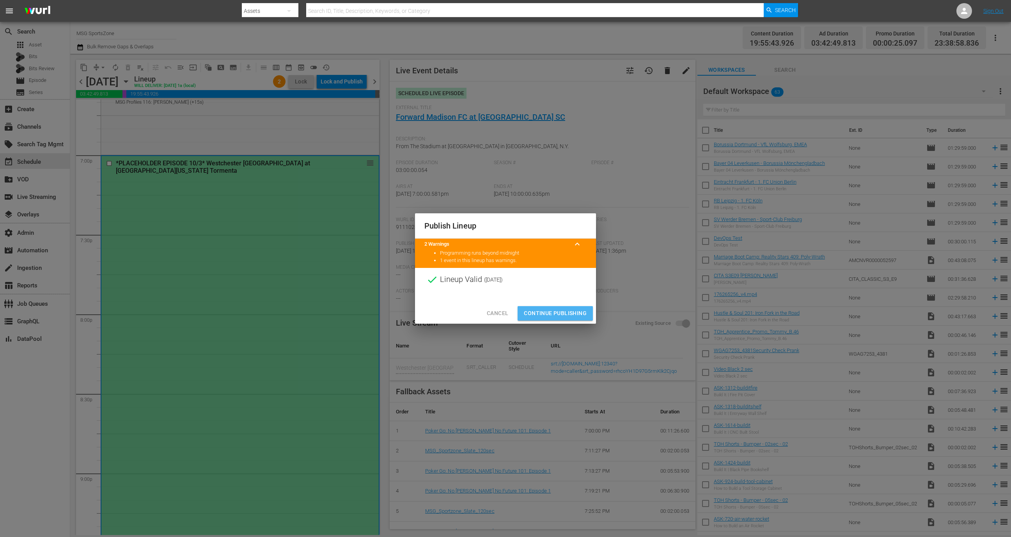
click at [565, 308] on button "Continue Publishing" at bounding box center [555, 313] width 75 height 14
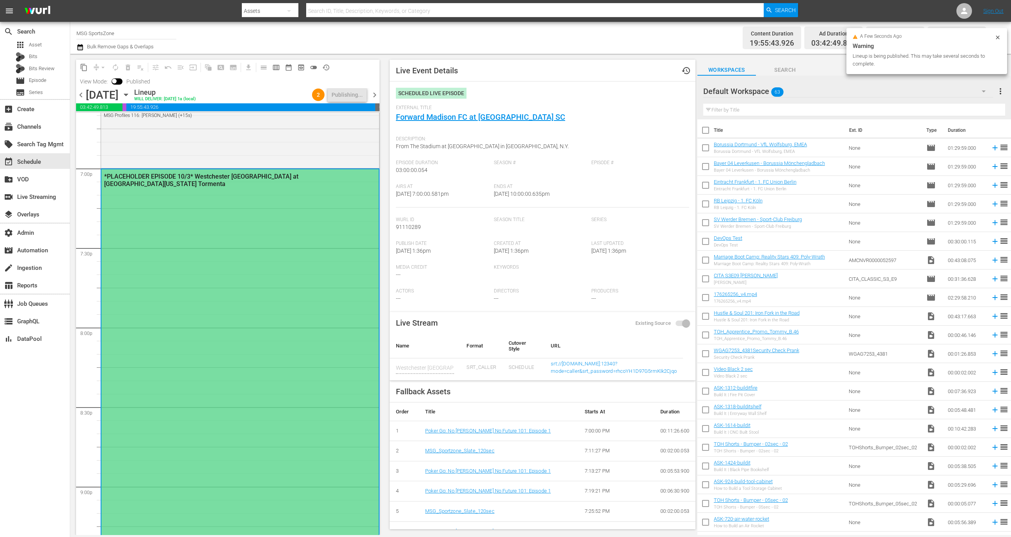
click at [130, 34] on input "MSG SportsZone" at bounding box center [126, 33] width 100 height 19
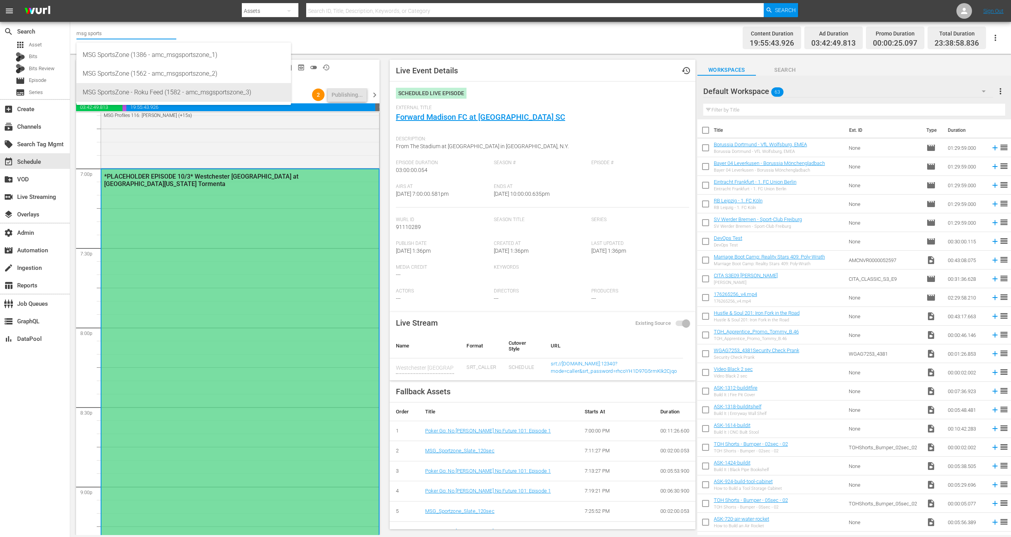
click at [176, 93] on div "MSG SportsZone - Roku Feed (1582 - amc_msgsportszone_3)" at bounding box center [184, 92] width 202 height 19
type input "MSG SportsZone - Roku Feed (1582 - amc_msgsportszone_3)"
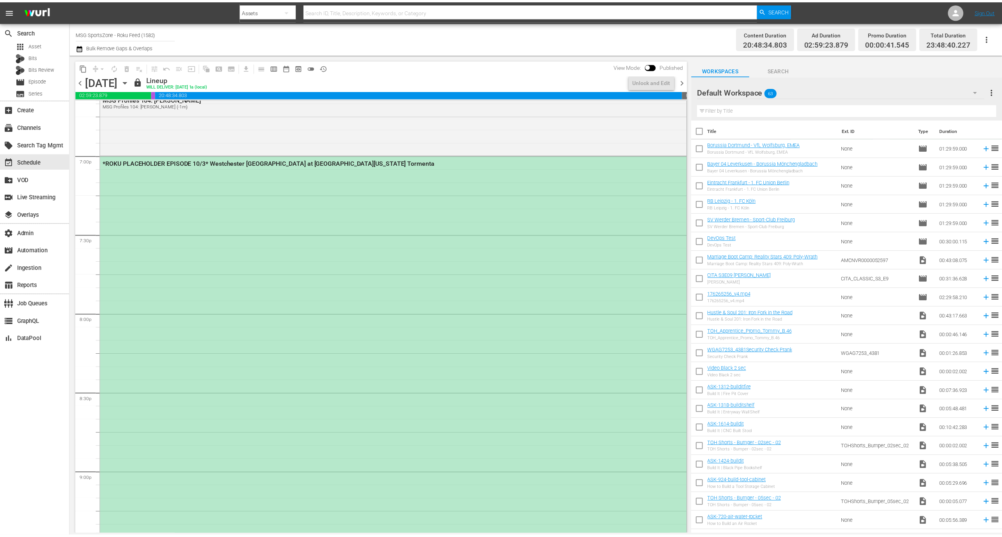
scroll to position [2942, 0]
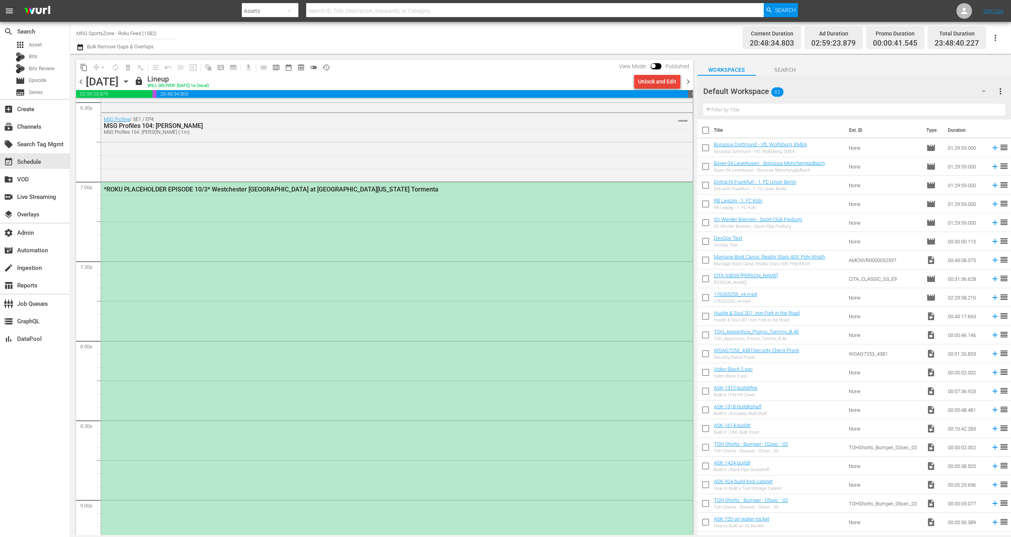
click at [657, 77] on div "Unlock and Edit" at bounding box center [657, 82] width 38 height 14
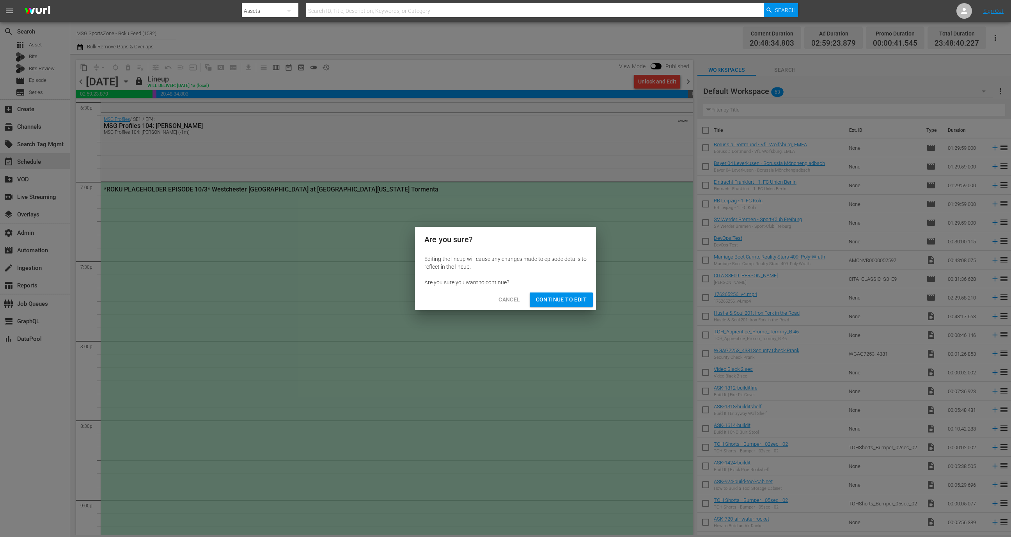
click at [570, 303] on span "Continue to Edit" at bounding box center [561, 300] width 51 height 10
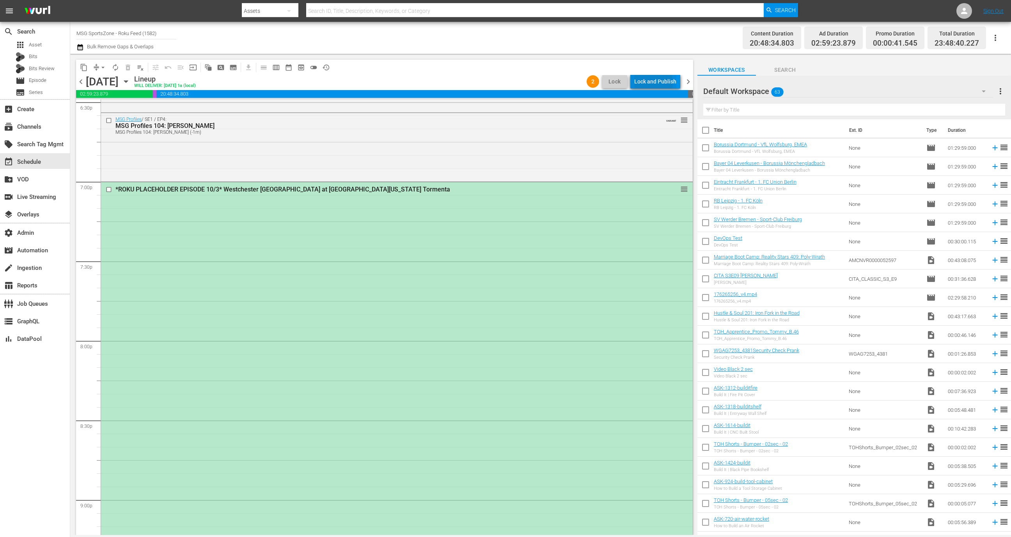
click at [648, 82] on div "Lock and Publish" at bounding box center [655, 82] width 42 height 14
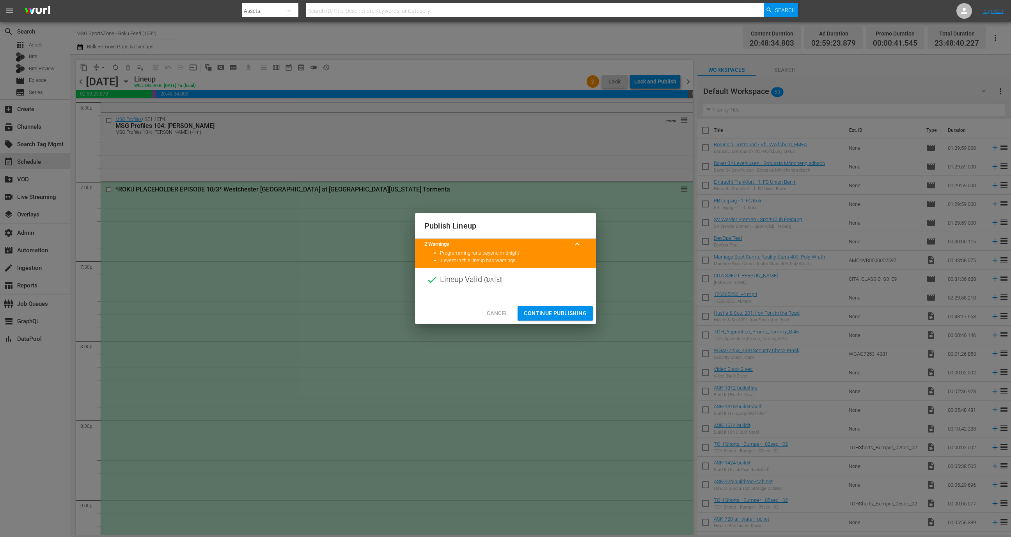
click at [550, 315] on span "Continue Publishing" at bounding box center [555, 314] width 63 height 10
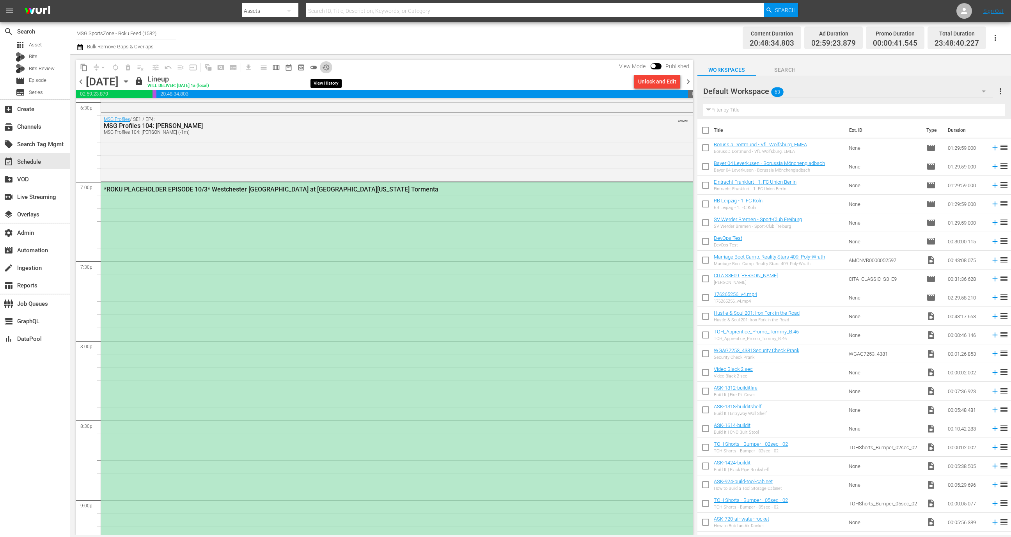
click at [327, 67] on span "history_outlined" at bounding box center [326, 68] width 8 height 8
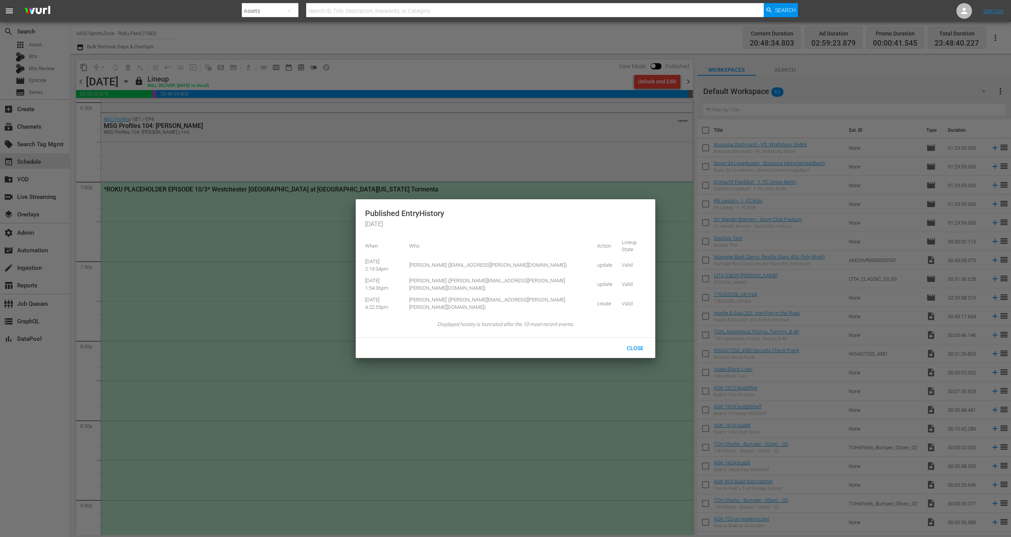
click at [33, 32] on div at bounding box center [505, 268] width 1011 height 537
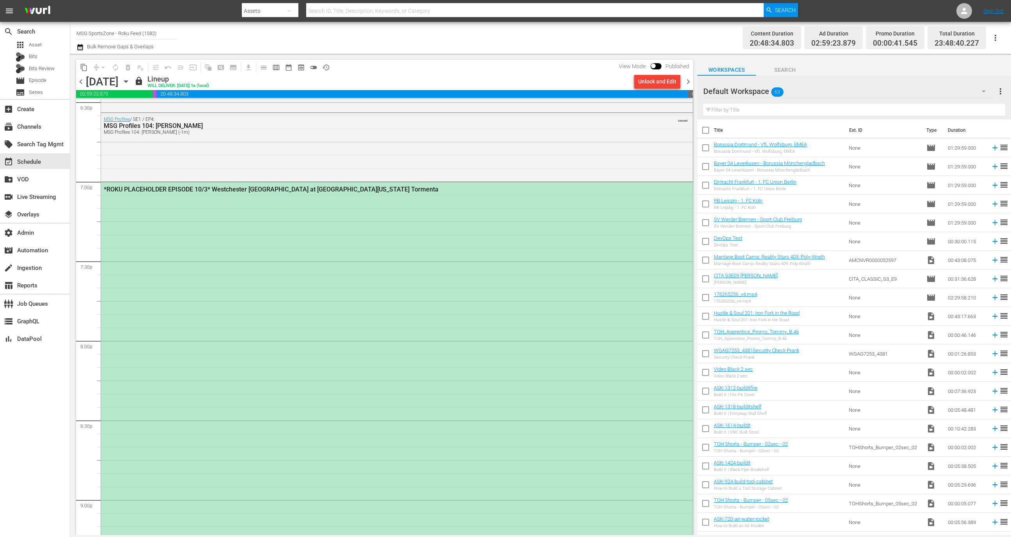
click at [50, 95] on body "menu Search By Assets Search ID, Title, Description, Keywords, or Category Sear…" at bounding box center [505, 268] width 1011 height 537
click at [50, 84] on div "movie Episode" at bounding box center [35, 80] width 70 height 11
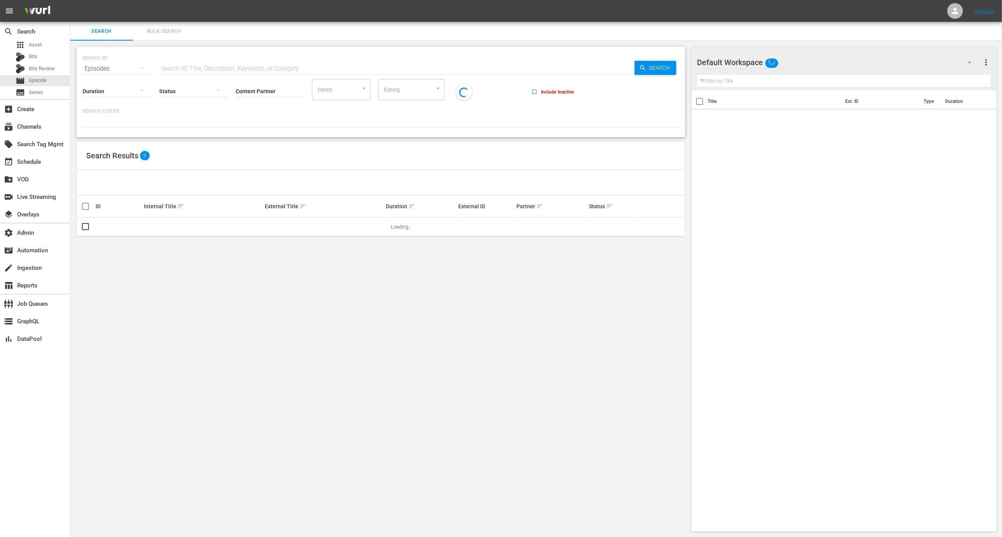
click at [217, 49] on div "SEARCH BY Search By Episodes Search ID, Title, Description, Keywords, or Catego…" at bounding box center [380, 92] width 609 height 91
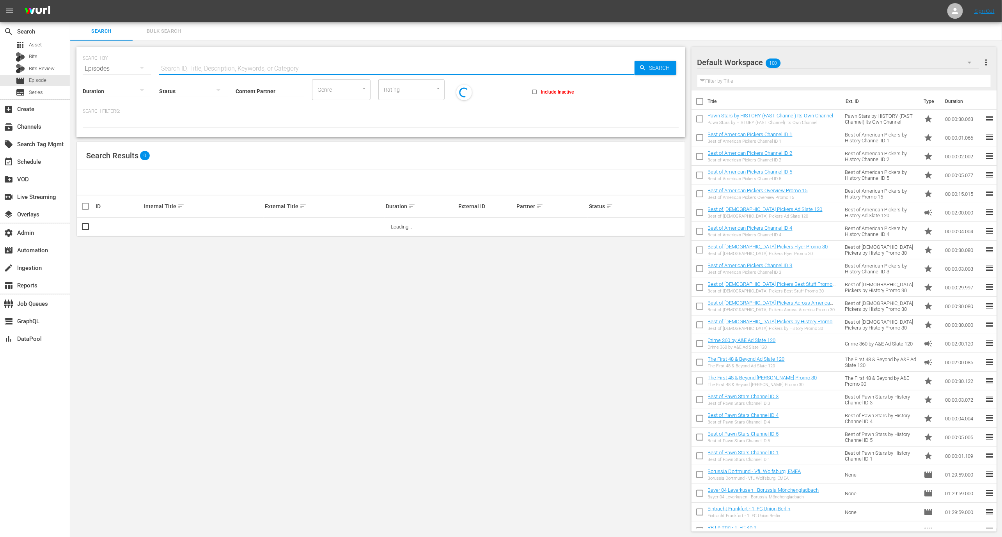
click at [217, 59] on input "text" at bounding box center [397, 68] width 476 height 19
paste input "69357881"
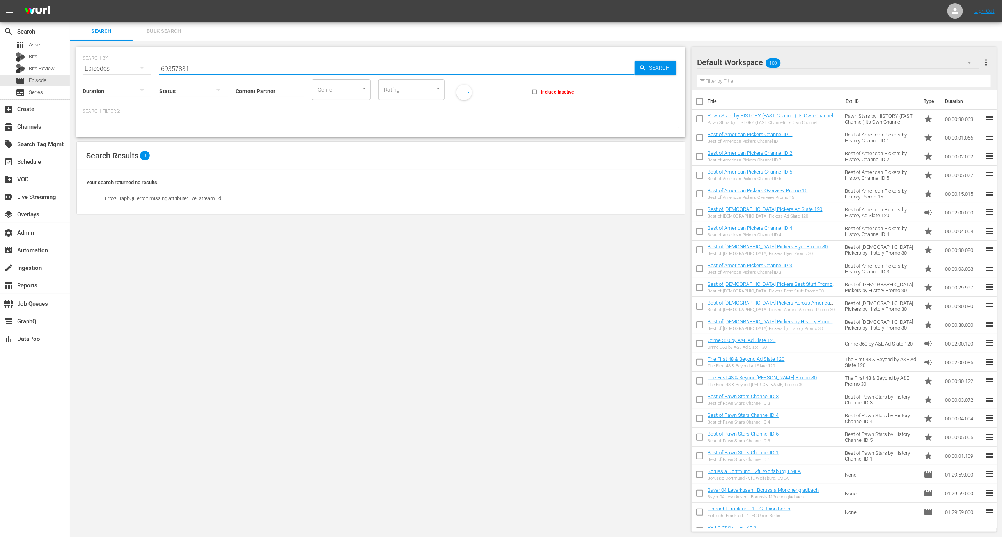
type input "69357881"
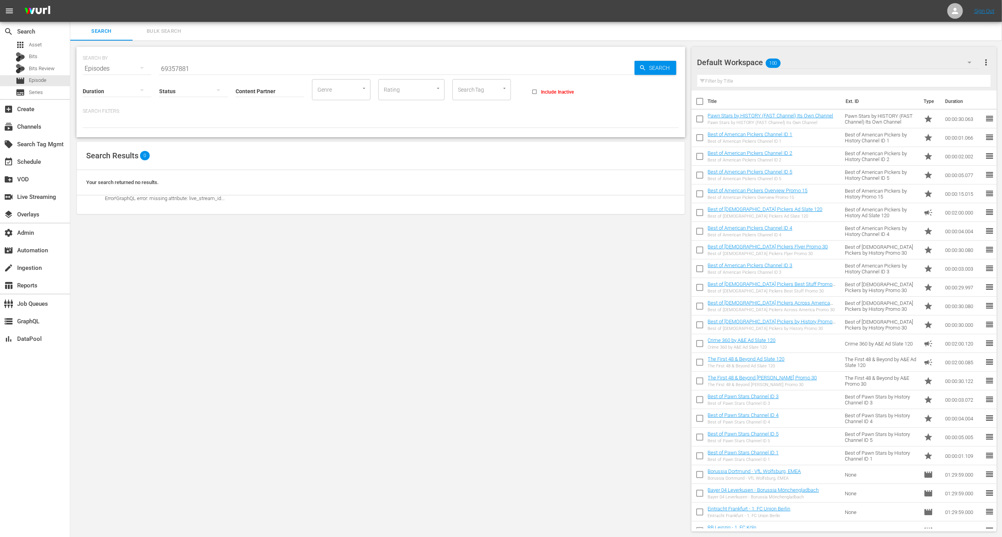
click at [613, 383] on div "SEARCH BY Search By Episodes Search ID, Title, Description, Keywords, or Catego…" at bounding box center [381, 289] width 622 height 497
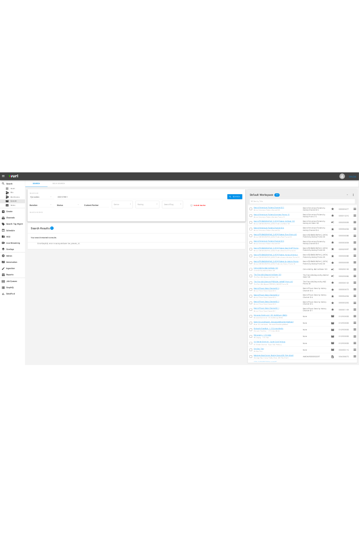
scroll to position [112, 0]
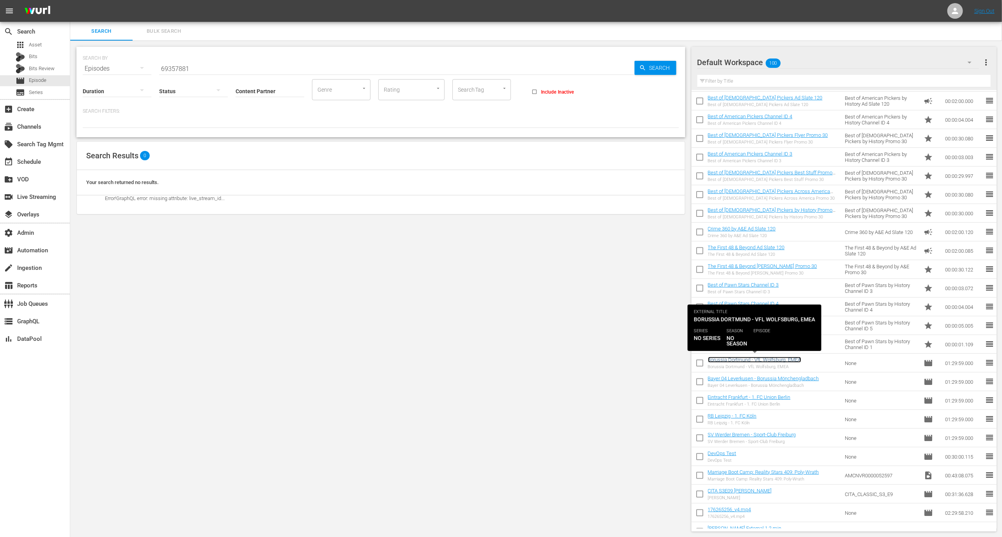
click at [776, 360] on link "Borussia Dortmund - VfL Wolfsburg, EMEA" at bounding box center [754, 360] width 93 height 6
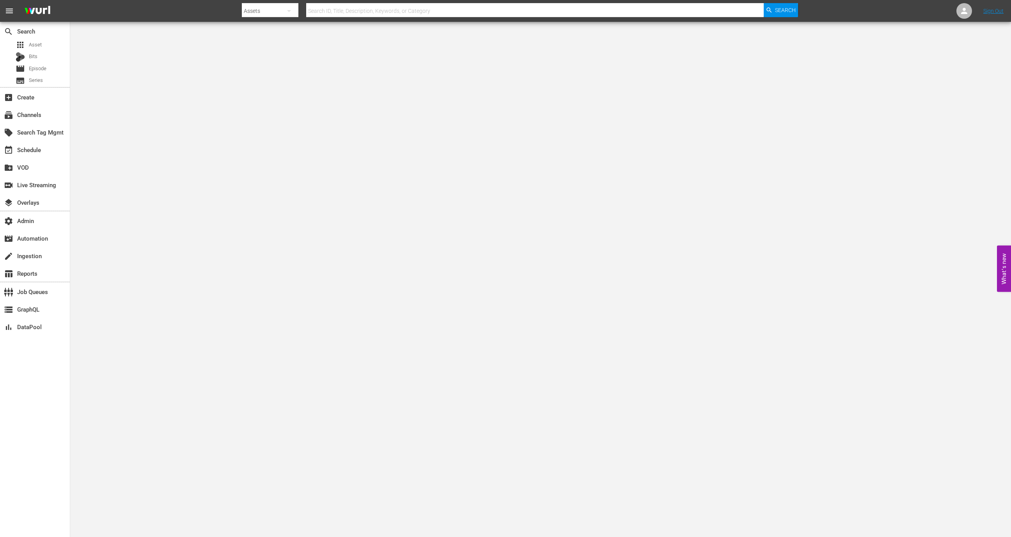
click at [44, 63] on div "apps Asset Bits movie Episode subtitles Series" at bounding box center [35, 62] width 70 height 47
click at [47, 66] on div "movie Episode" at bounding box center [35, 68] width 70 height 11
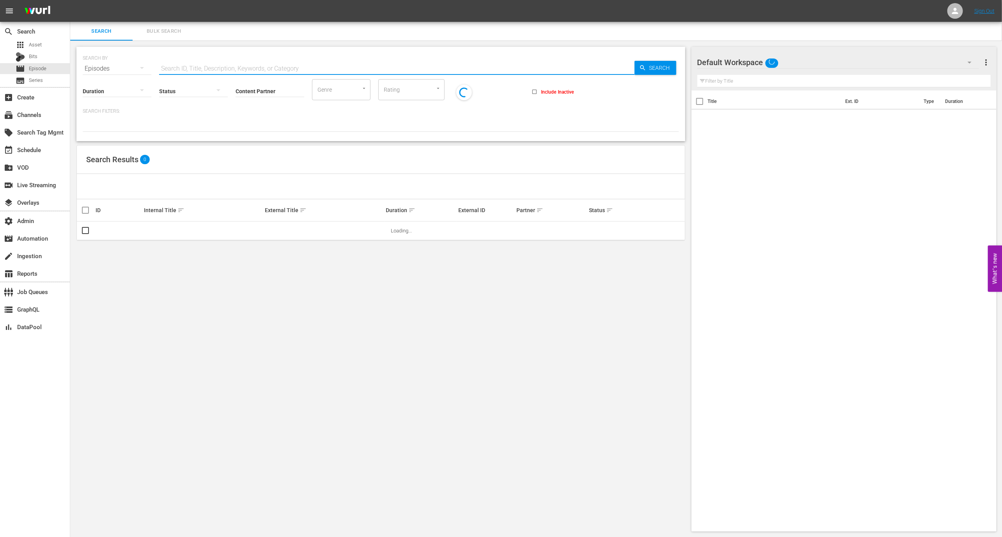
click at [174, 63] on input "text" at bounding box center [397, 68] width 476 height 19
paste input "259872"
type input "259872"
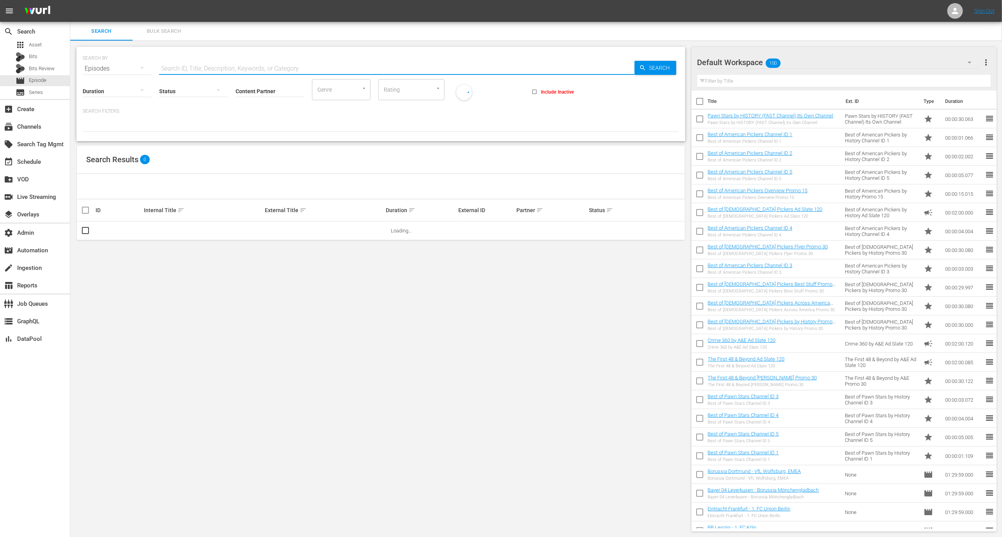
click at [219, 67] on input "text" at bounding box center [397, 68] width 476 height 19
paste input "259872"
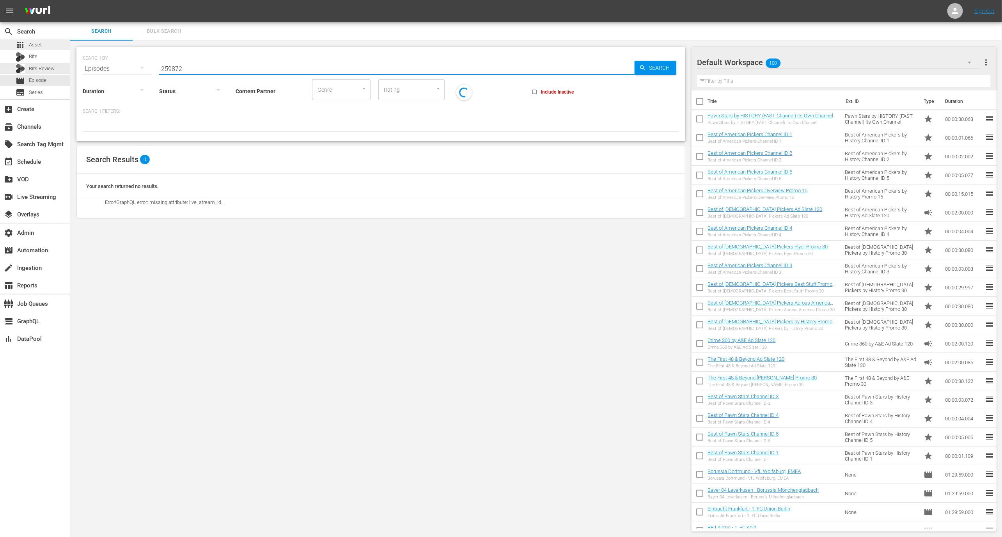
type input "259872"
click at [50, 46] on div "apps Asset" at bounding box center [35, 44] width 70 height 11
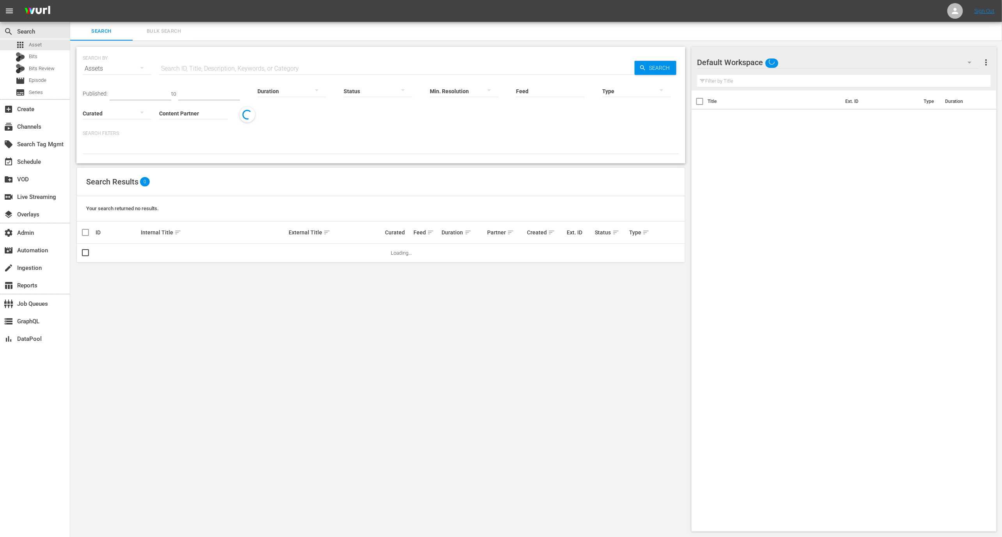
click at [183, 71] on input "text" at bounding box center [397, 68] width 476 height 19
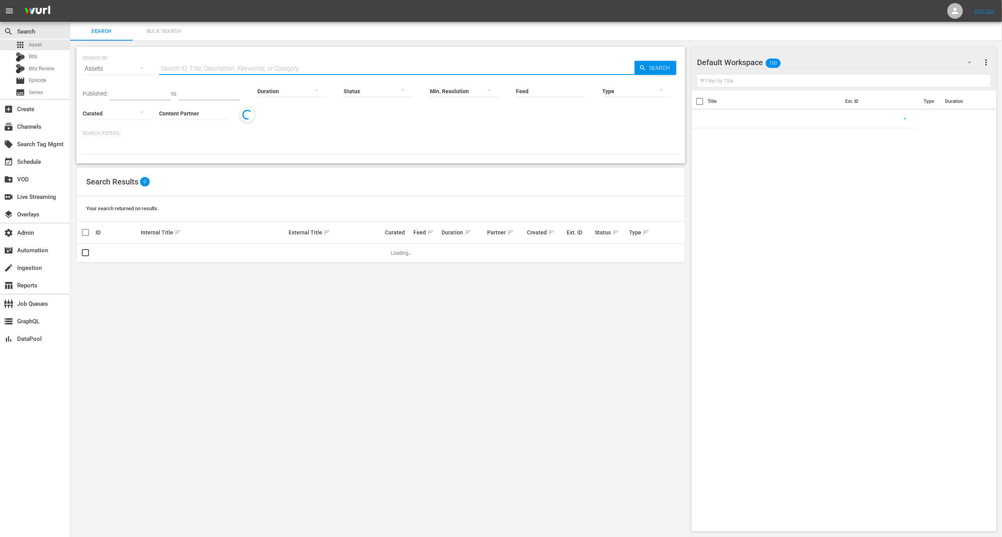
paste input "259872"
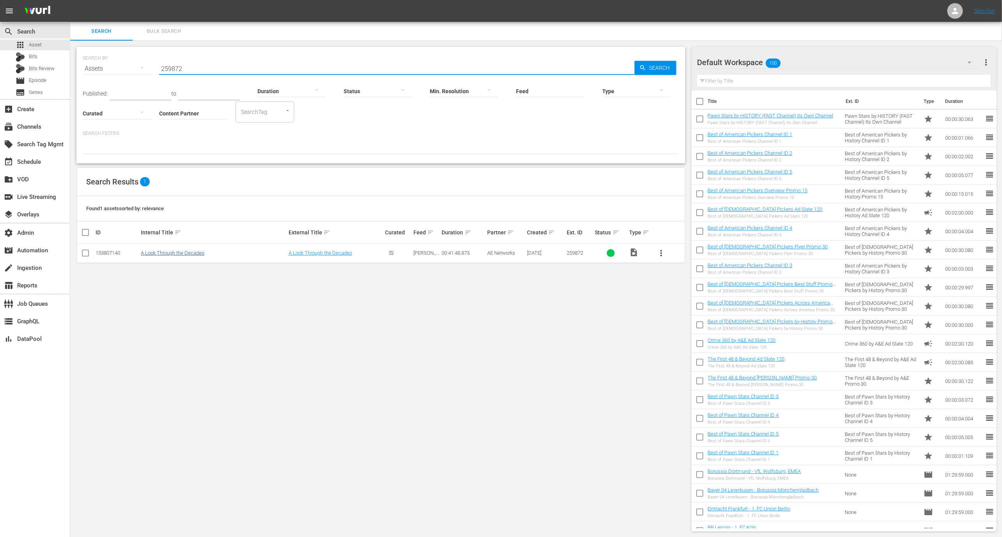
type input "259872"
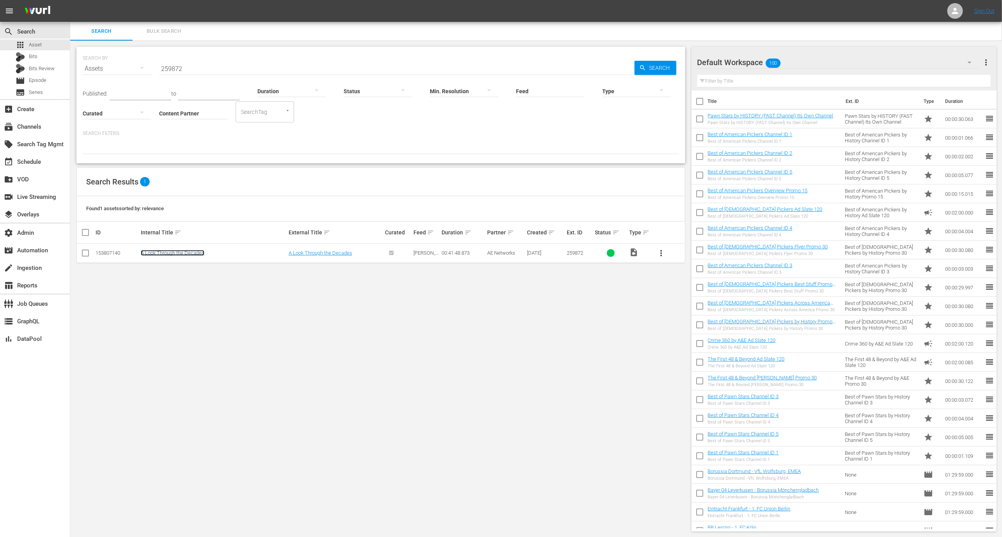
click at [164, 250] on link "A Look Through the Decades" at bounding box center [173, 253] width 64 height 6
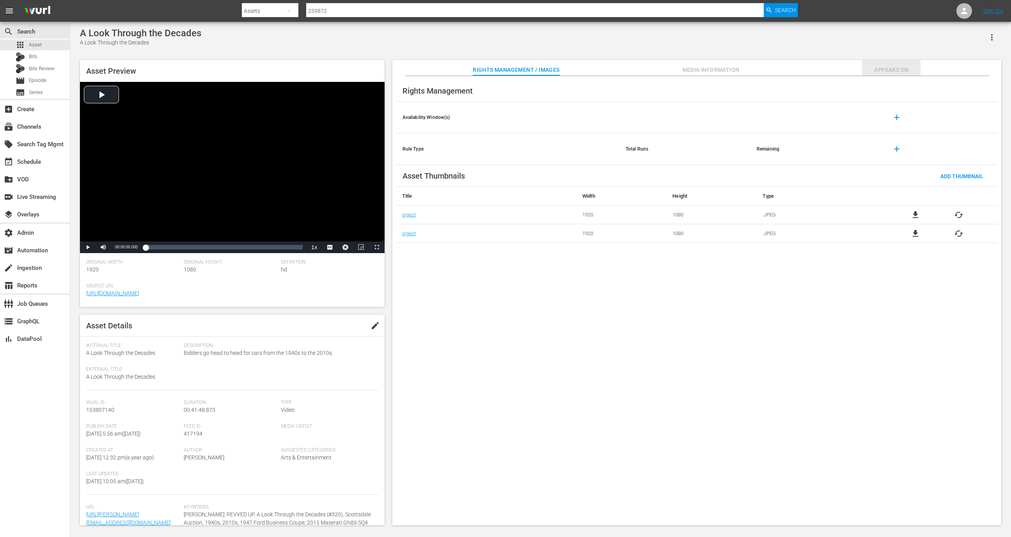
click at [900, 64] on button "Appears On" at bounding box center [891, 68] width 59 height 16
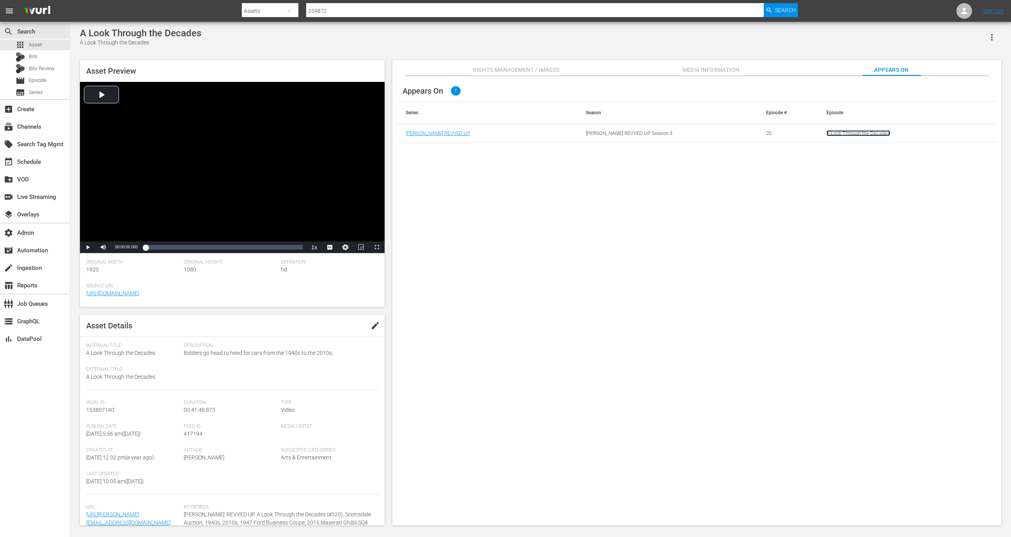
click at [855, 134] on link "A Look Through the Decades" at bounding box center [859, 133] width 64 height 6
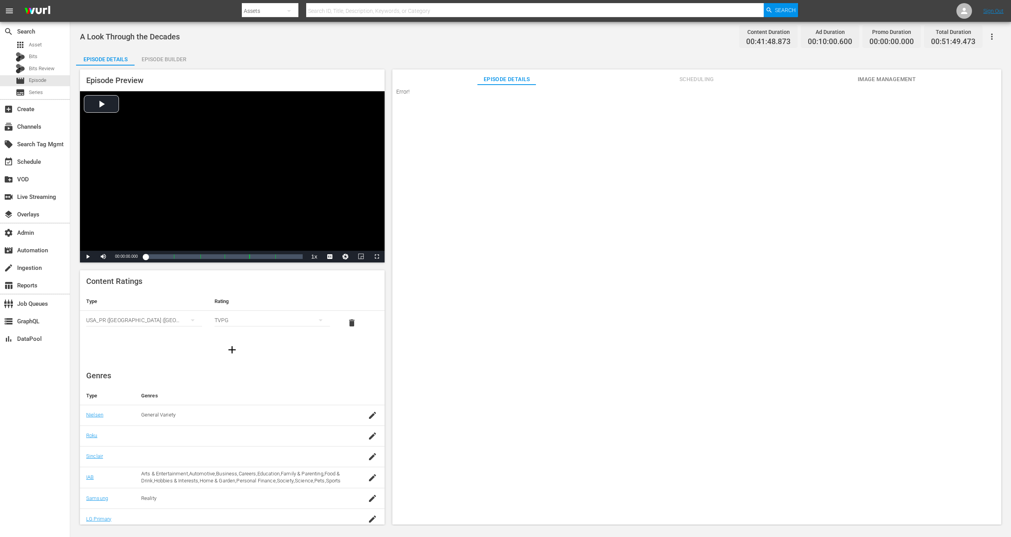
click at [407, 361] on div "Error!" at bounding box center [696, 309] width 609 height 448
